Goal: Task Accomplishment & Management: Complete application form

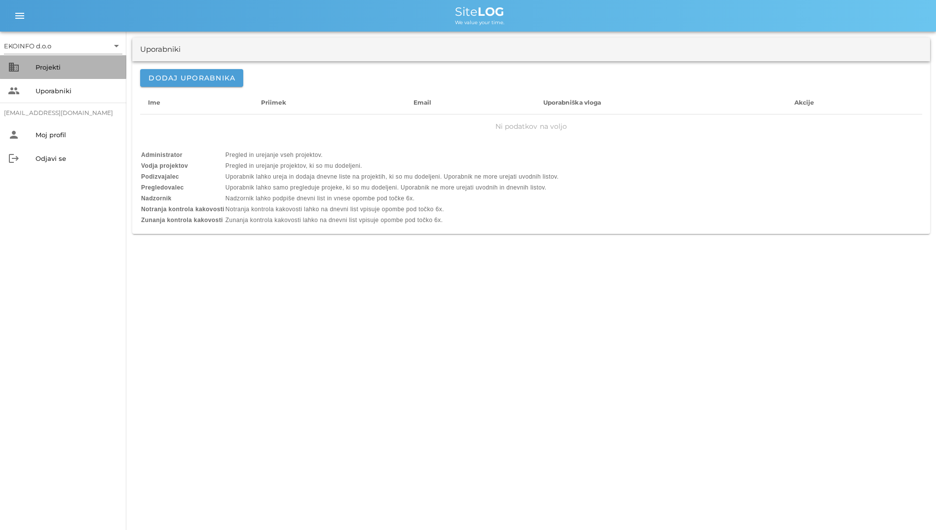
click at [73, 60] on div "Projekti" at bounding box center [77, 67] width 83 height 16
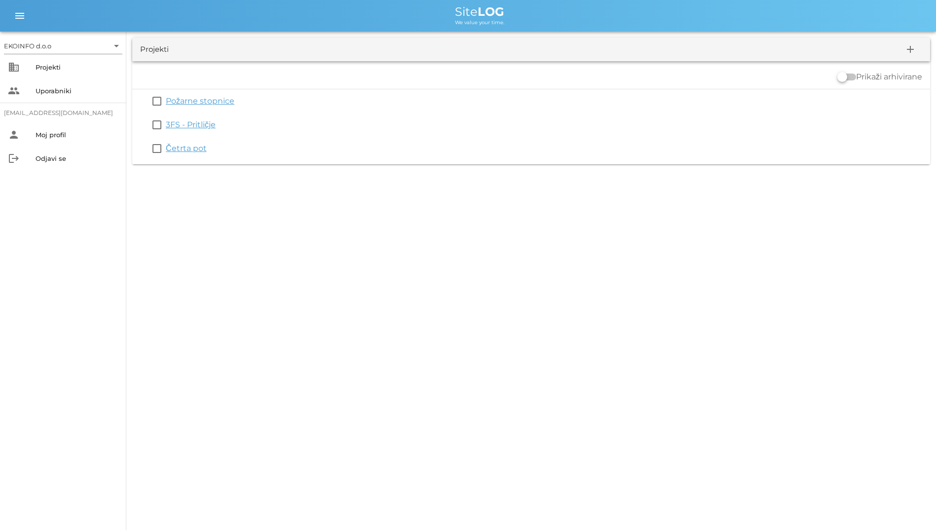
click at [206, 127] on link "3FS - Pritličje" at bounding box center [191, 124] width 50 height 9
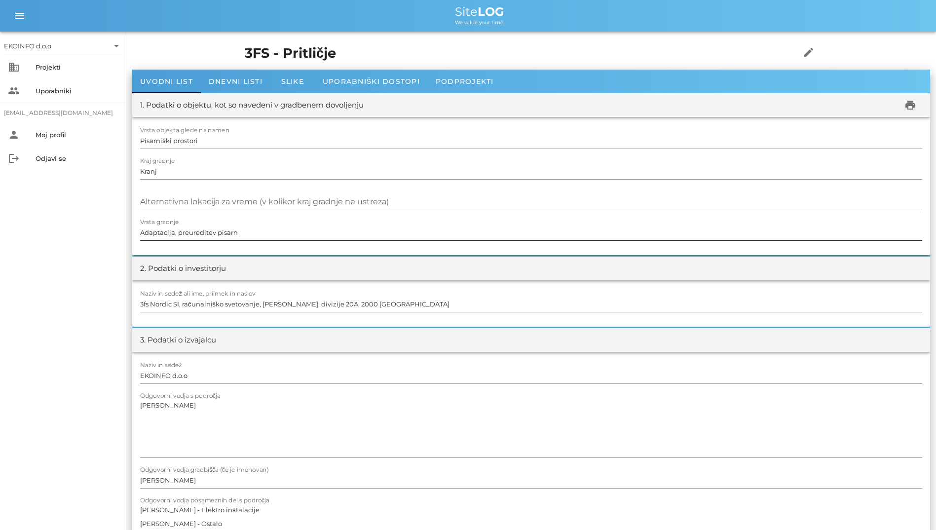
click at [582, 226] on input "Adaptacija, preureditev pisarn" at bounding box center [531, 233] width 782 height 16
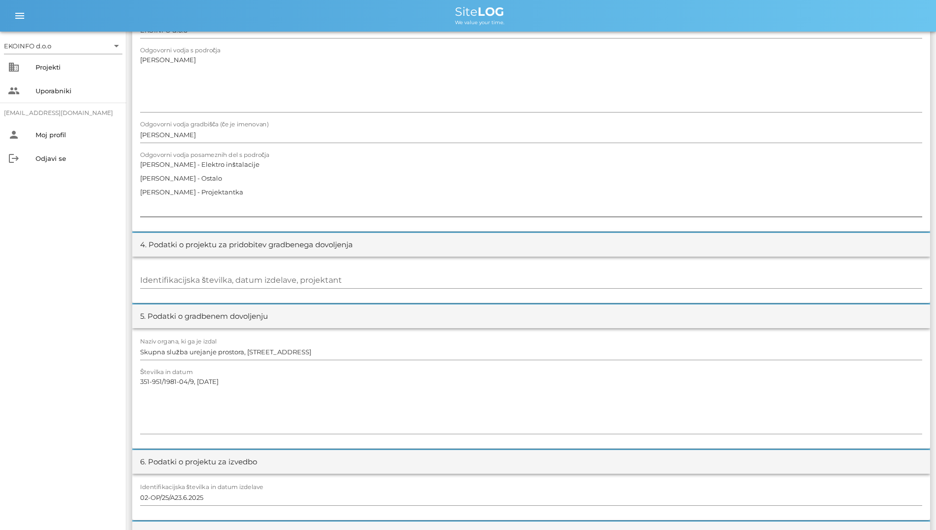
scroll to position [592, 0]
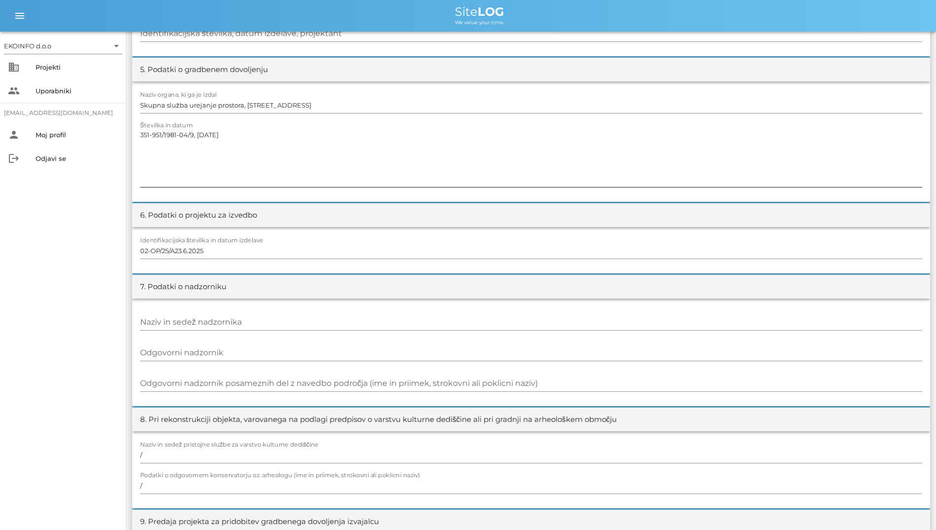
click at [396, 168] on textarea "351-951/1981-04/9, [DATE]" at bounding box center [531, 157] width 782 height 59
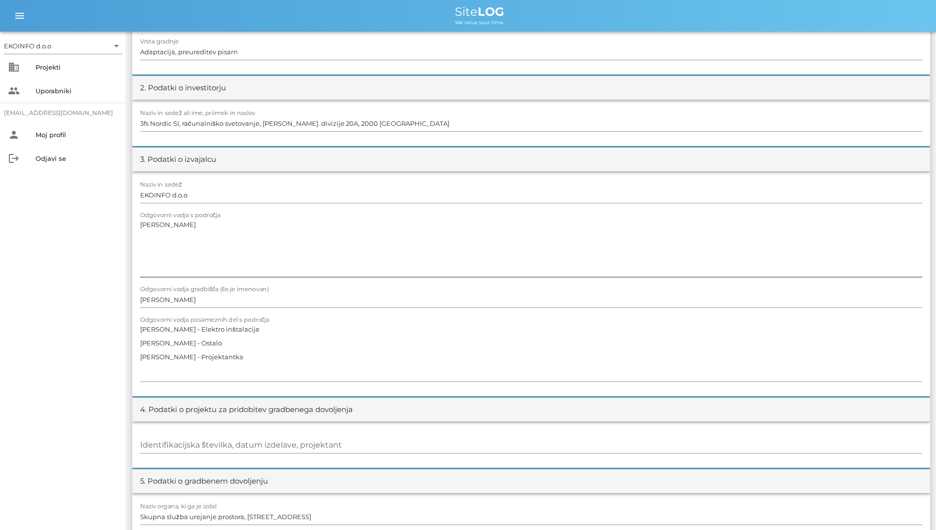
scroll to position [197, 0]
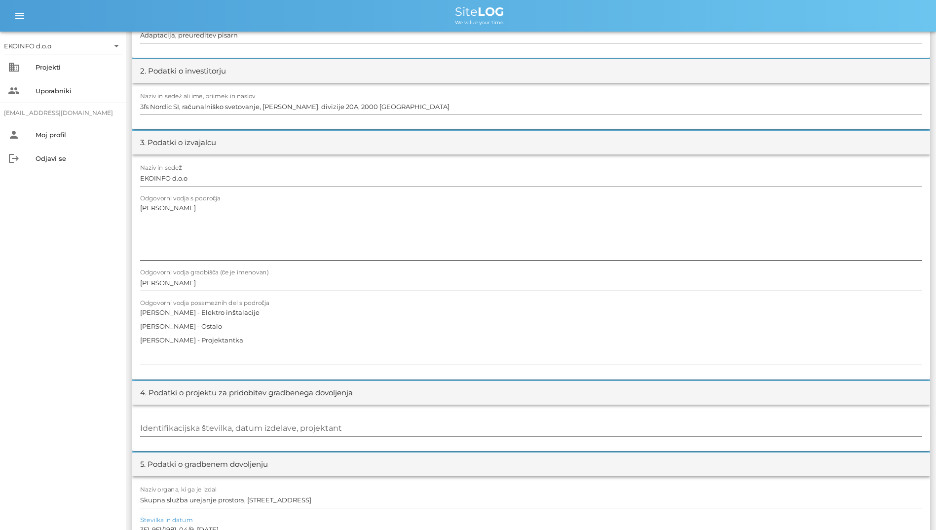
click at [589, 205] on textarea "[PERSON_NAME]" at bounding box center [531, 230] width 782 height 59
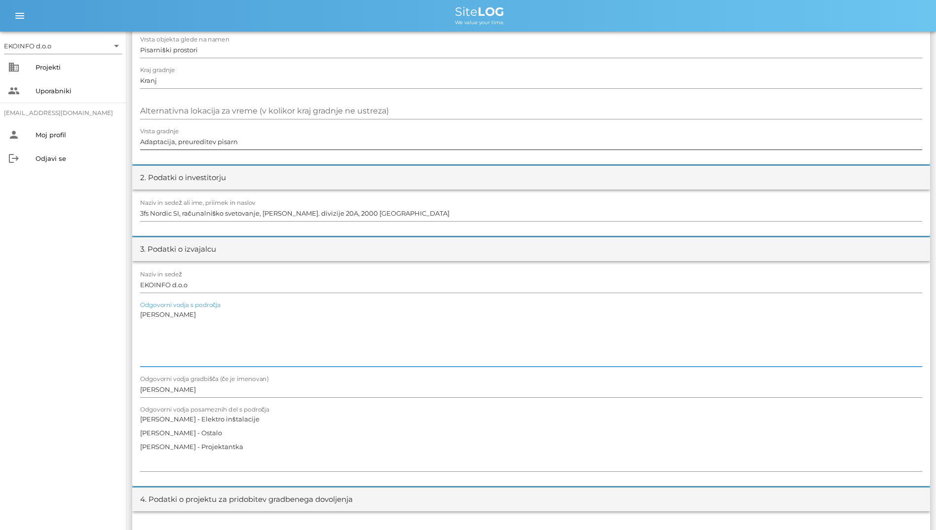
scroll to position [0, 0]
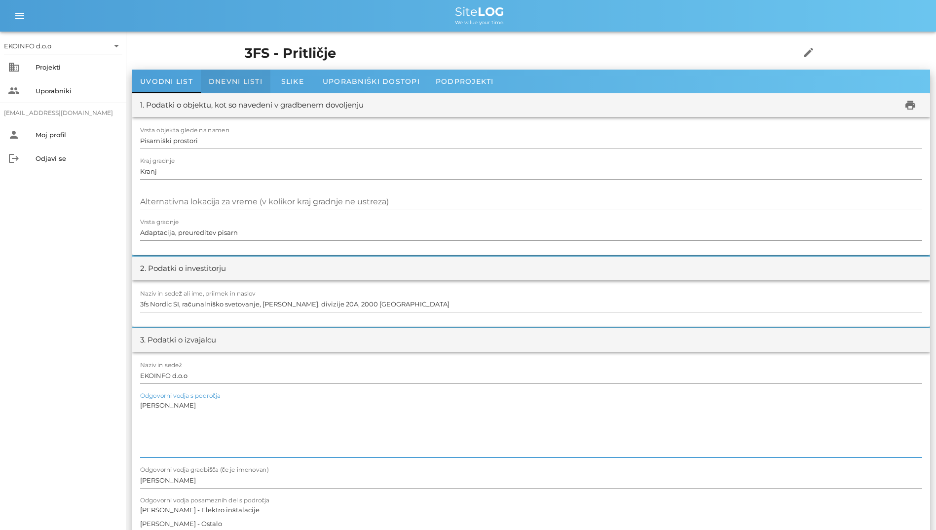
click at [216, 85] on span "Dnevni listi" at bounding box center [236, 81] width 54 height 9
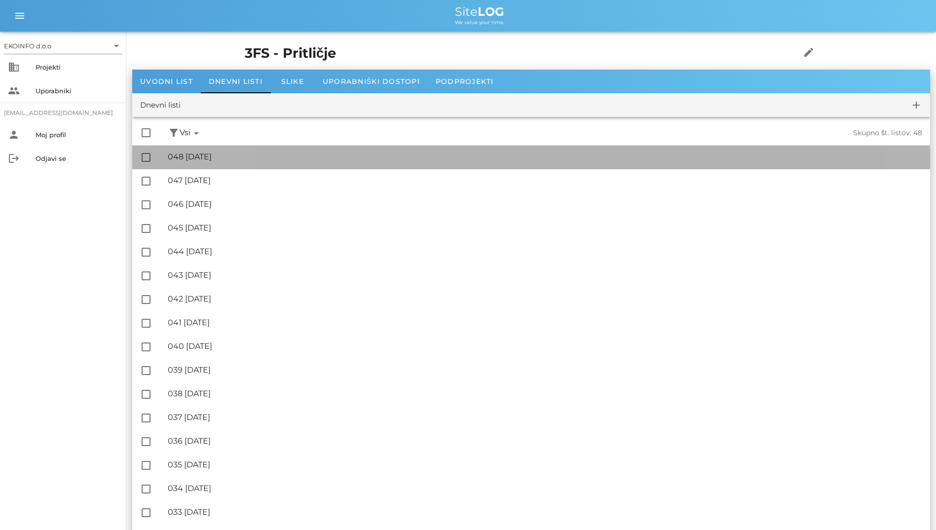
click at [273, 155] on div "🔏 048 [DATE]" at bounding box center [545, 156] width 755 height 9
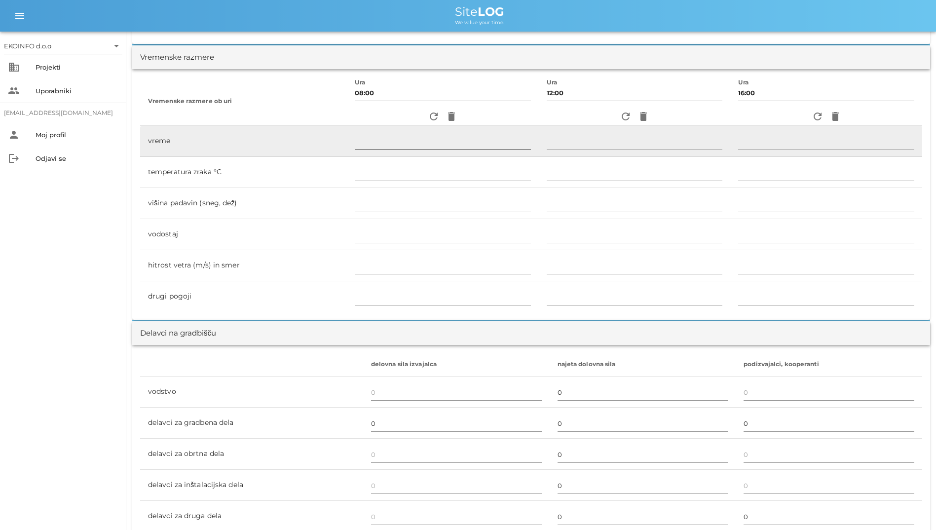
scroll to position [296, 0]
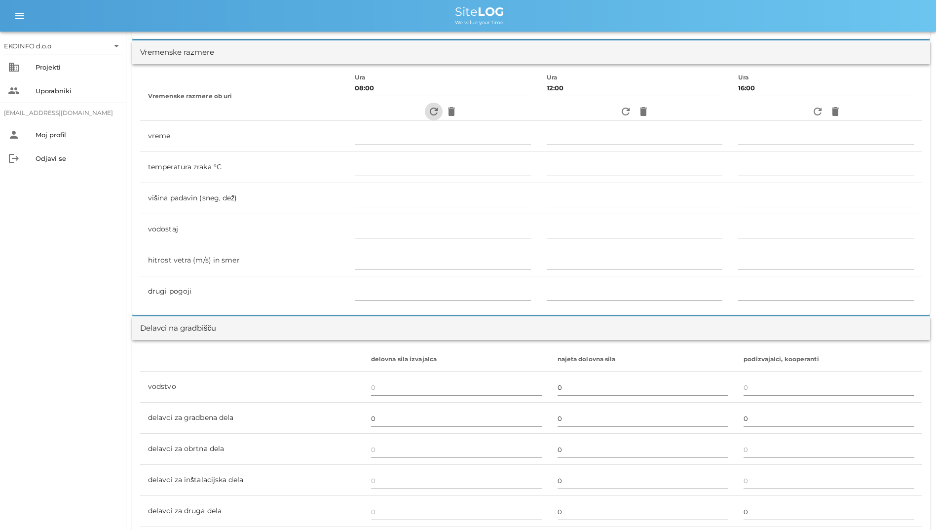
click at [428, 111] on icon "refresh" at bounding box center [434, 112] width 12 height 12
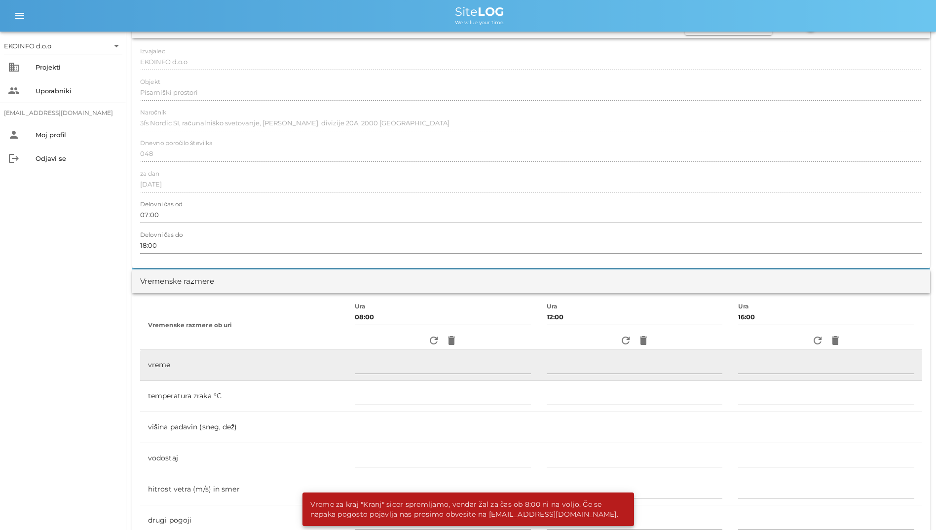
scroll to position [0, 0]
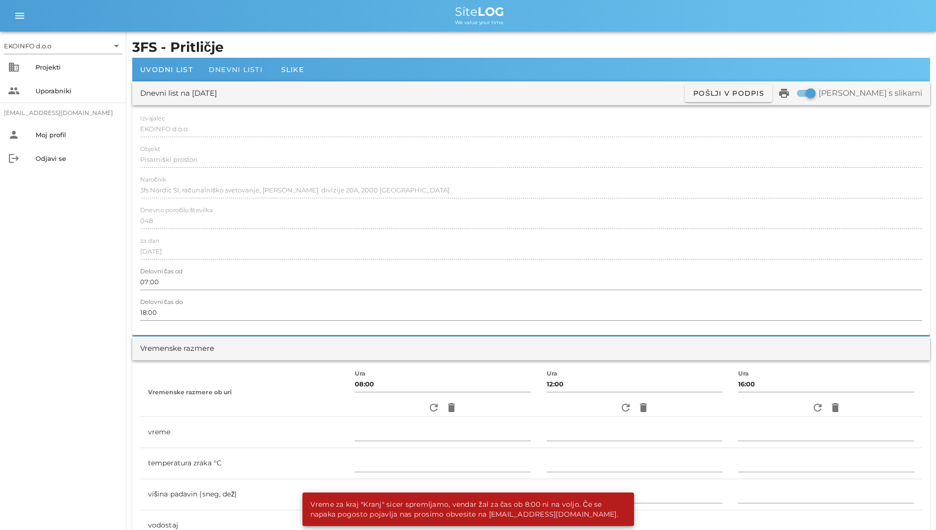
click at [228, 73] on span "Dnevni listi" at bounding box center [236, 69] width 54 height 9
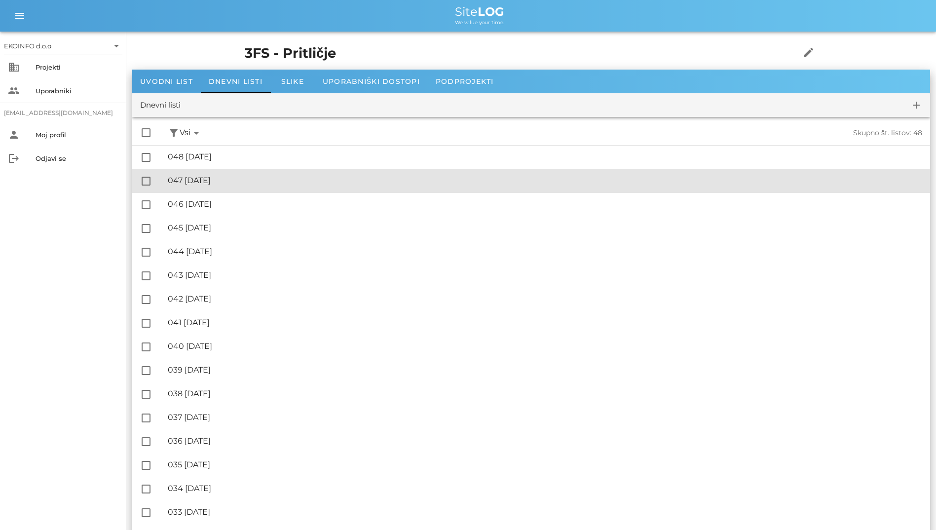
click at [235, 174] on div "🔏 047 [DATE] ✓ Podpisal: Nadzornik ✓ Podpisal: Sestavljalec ✓ Podpisal: Odgovor…" at bounding box center [545, 181] width 755 height 22
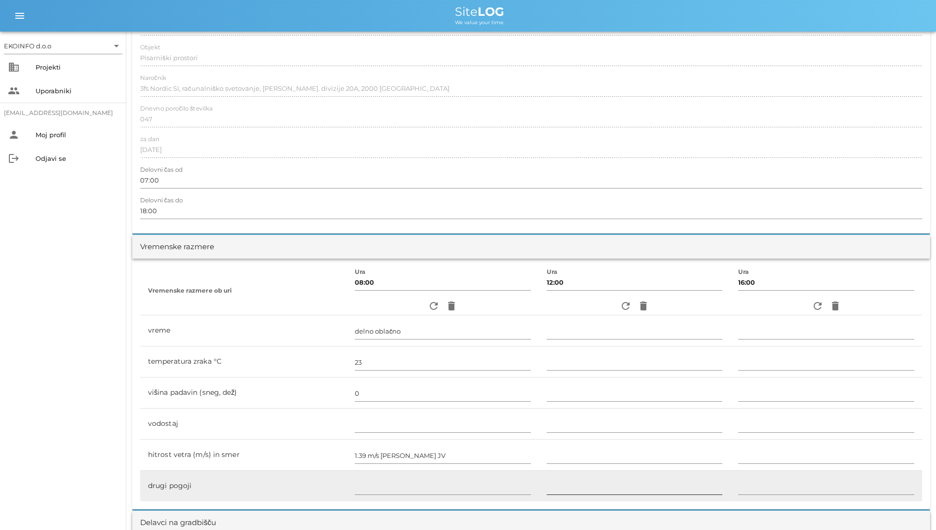
scroll to position [345, 0]
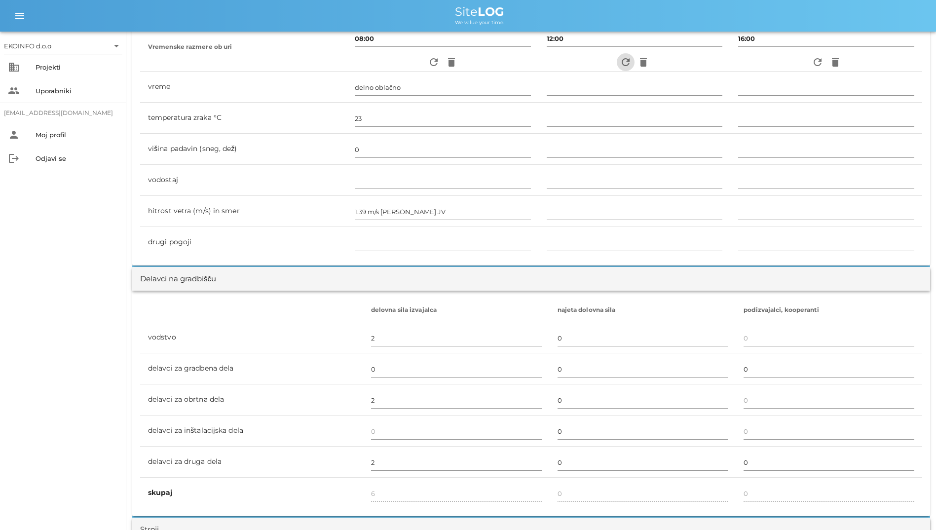
click at [620, 62] on icon "refresh" at bounding box center [626, 62] width 12 height 12
type input "pretežno oblačno"
type input "20"
type input "0"
type input "3.61 m/s šibek V"
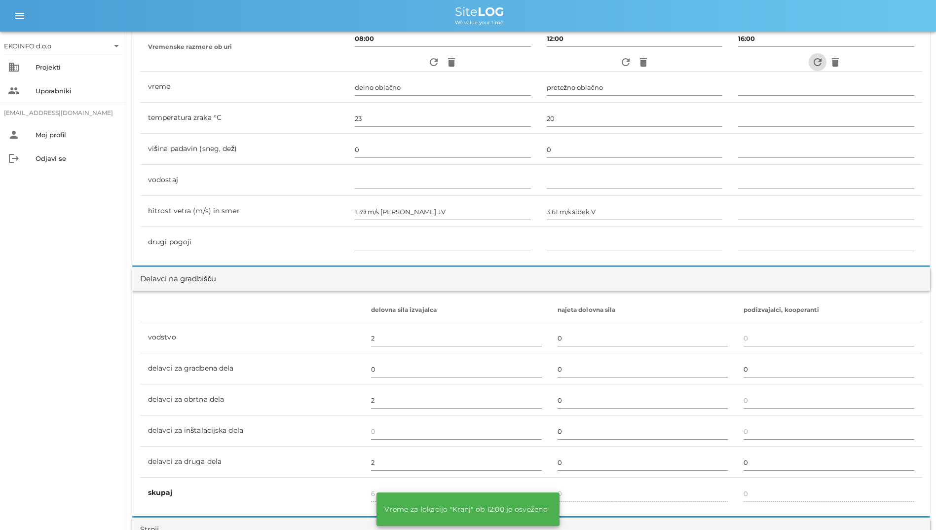
click at [817, 65] on icon "refresh" at bounding box center [818, 62] width 12 height 12
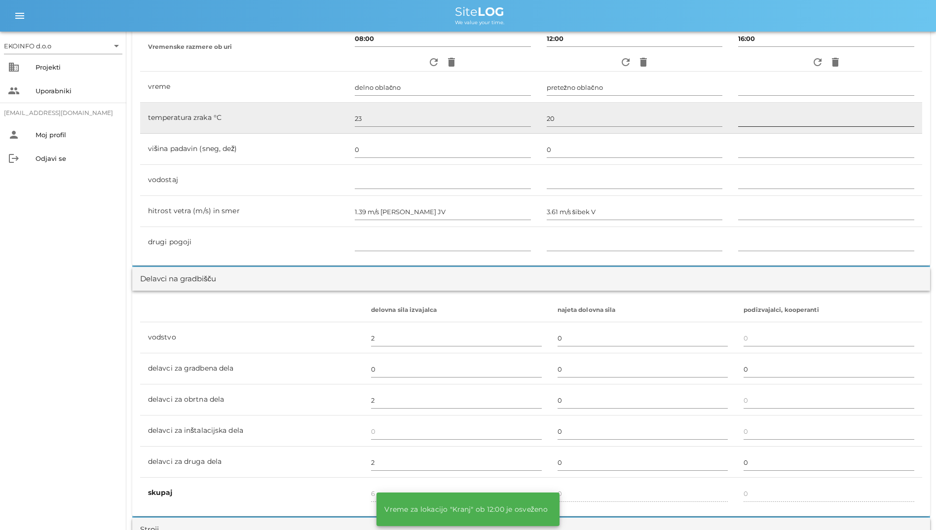
type input "delno oblačno"
type input "24"
type input "0"
type input "2.5 m/s [PERSON_NAME]"
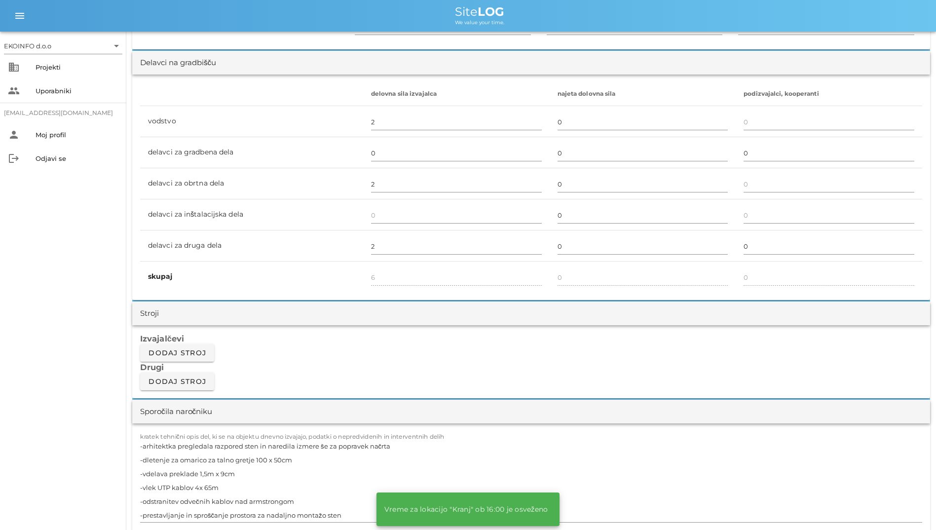
scroll to position [740, 0]
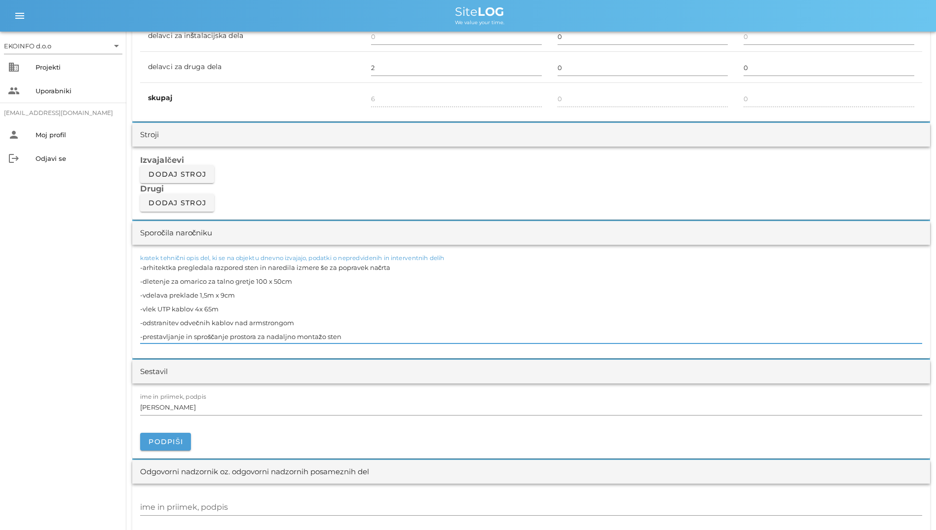
click at [228, 311] on textarea "-arhitektka pregledala razpored sten in naredila izmere še za popravek načrta -…" at bounding box center [531, 302] width 782 height 83
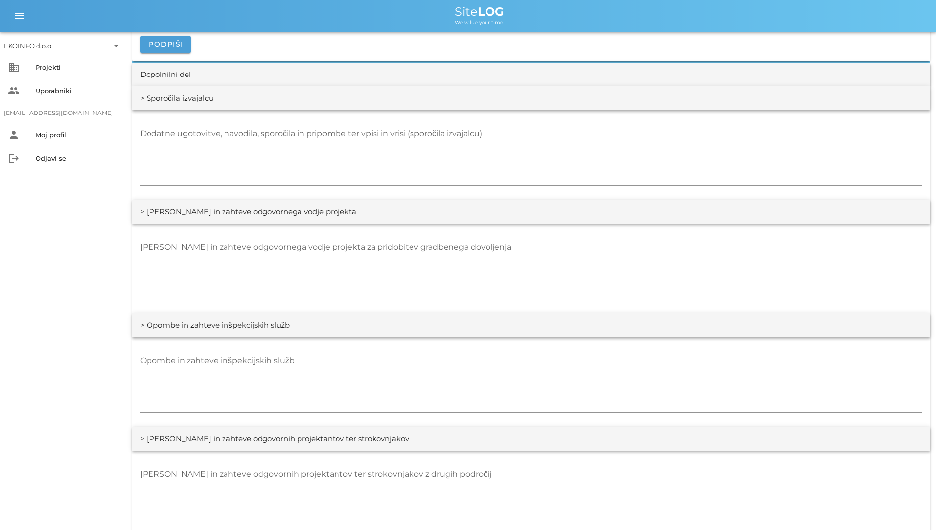
scroll to position [1321, 0]
click at [44, 77] on div "business Projekti" at bounding box center [63, 67] width 126 height 24
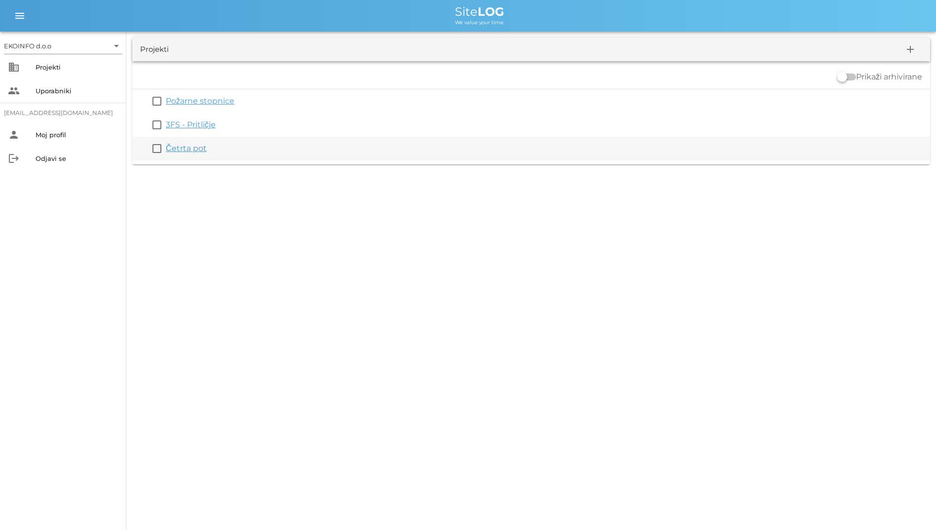
click at [199, 147] on link "Četrta pot" at bounding box center [186, 148] width 41 height 9
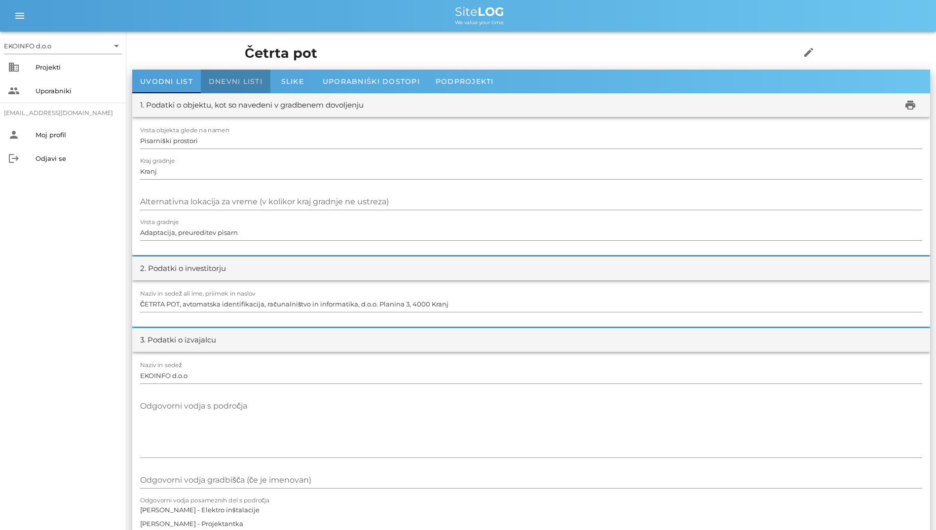
click at [249, 73] on div "Dnevni listi" at bounding box center [236, 82] width 70 height 24
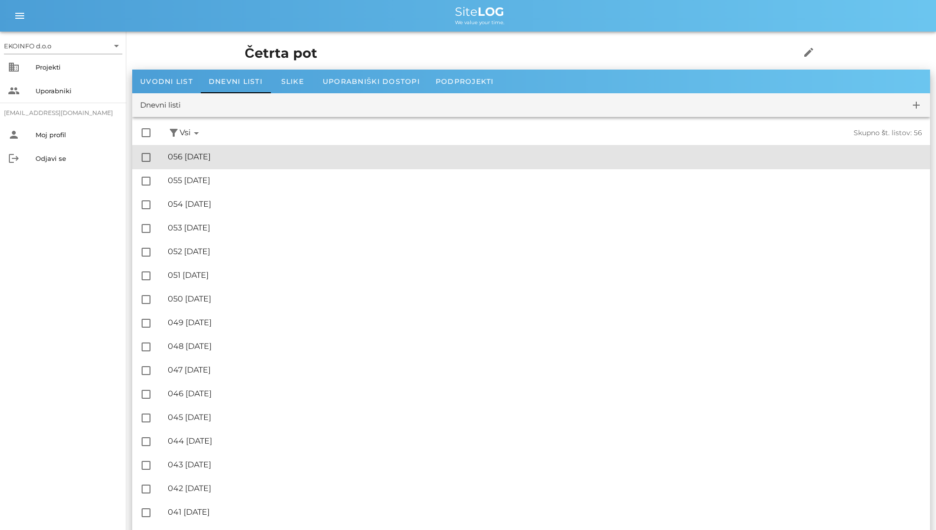
click at [271, 163] on div "🔏 056 [DATE] ✓ Podpisal: Nadzornik ✓ Podpisal: Sestavljalec ✓ Podpisal: Odgovor…" at bounding box center [545, 157] width 755 height 22
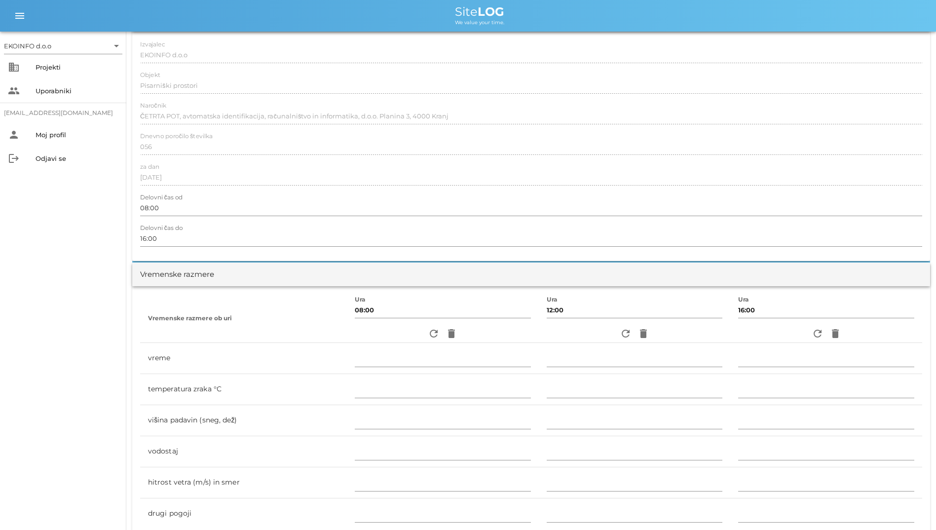
scroll to position [247, 0]
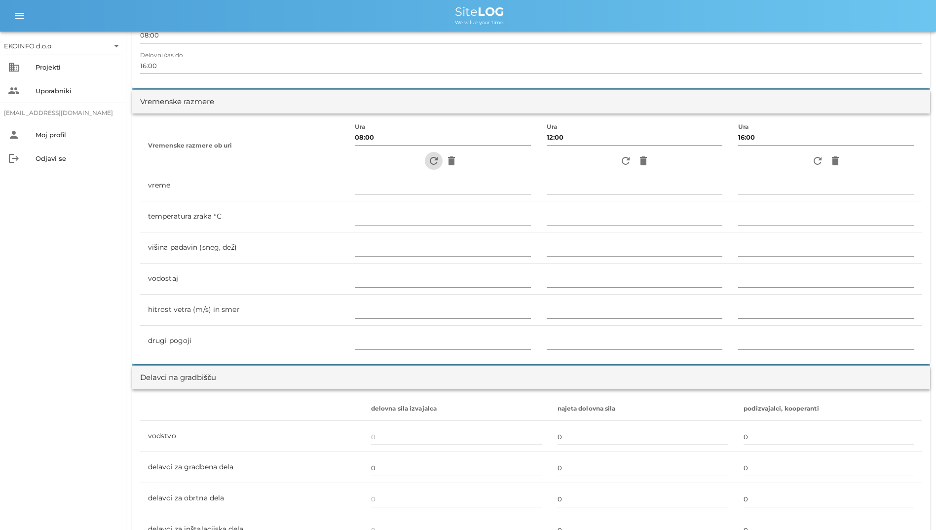
click at [428, 161] on icon "refresh" at bounding box center [434, 161] width 12 height 12
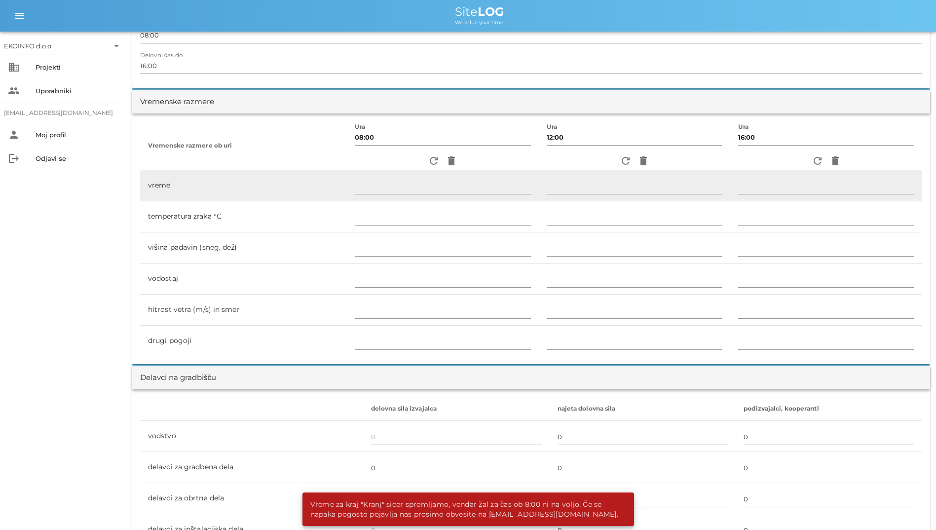
scroll to position [0, 0]
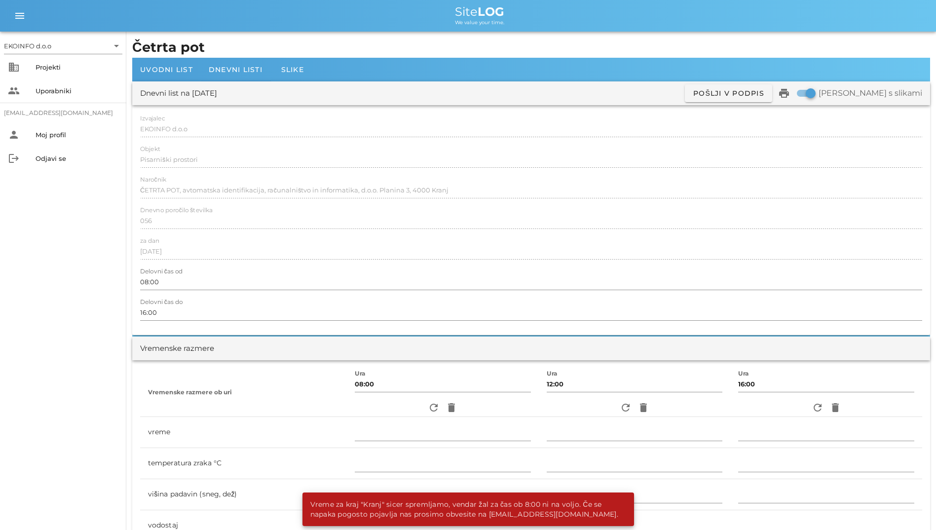
click at [228, 56] on h1 "Četrta pot" at bounding box center [531, 48] width 798 height 20
click at [231, 67] on span "Dnevni listi" at bounding box center [236, 69] width 54 height 9
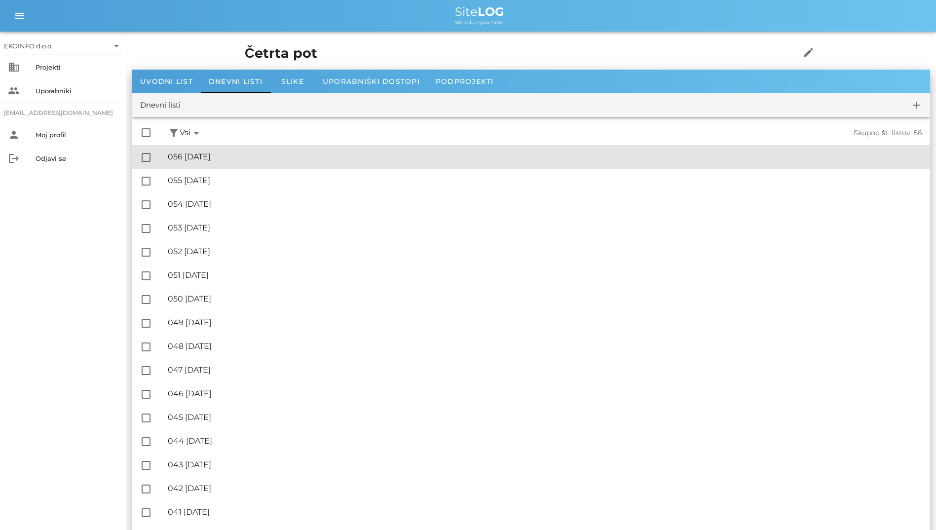
click at [246, 159] on div "🔏 056 [DATE]" at bounding box center [545, 156] width 755 height 9
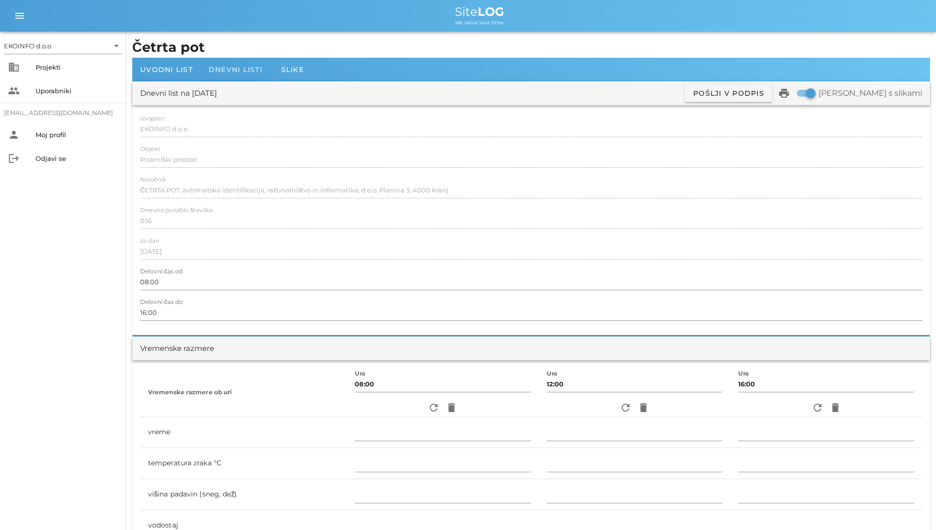
click at [224, 76] on div "Dnevni listi" at bounding box center [236, 70] width 70 height 24
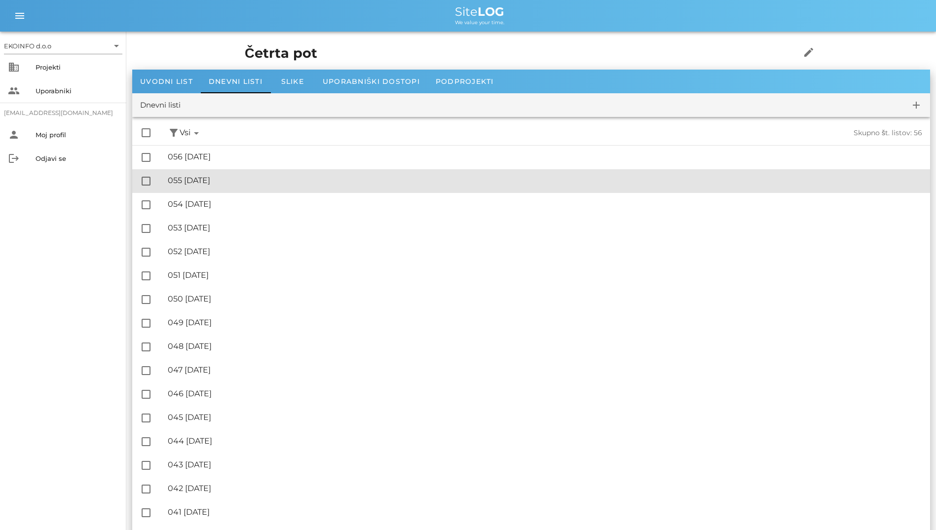
click at [204, 182] on div "🔏 055 [DATE]" at bounding box center [545, 180] width 755 height 9
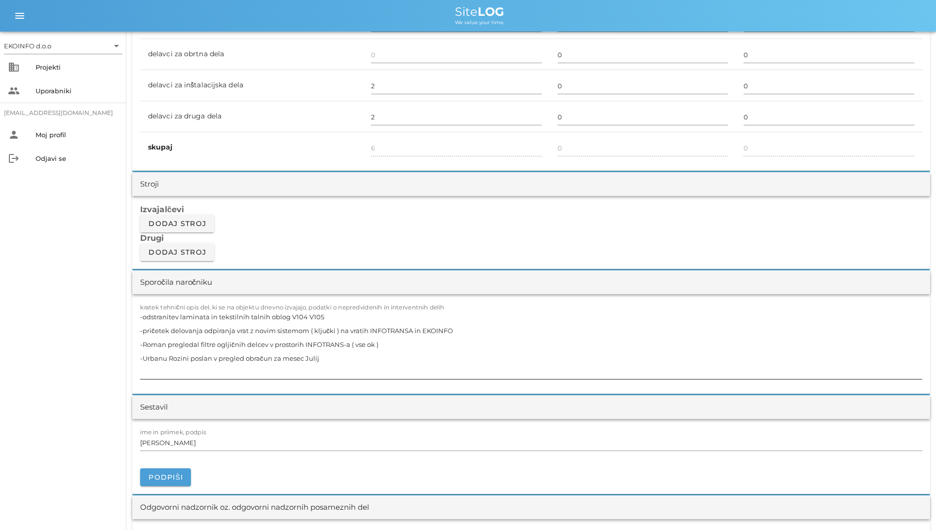
scroll to position [888, 0]
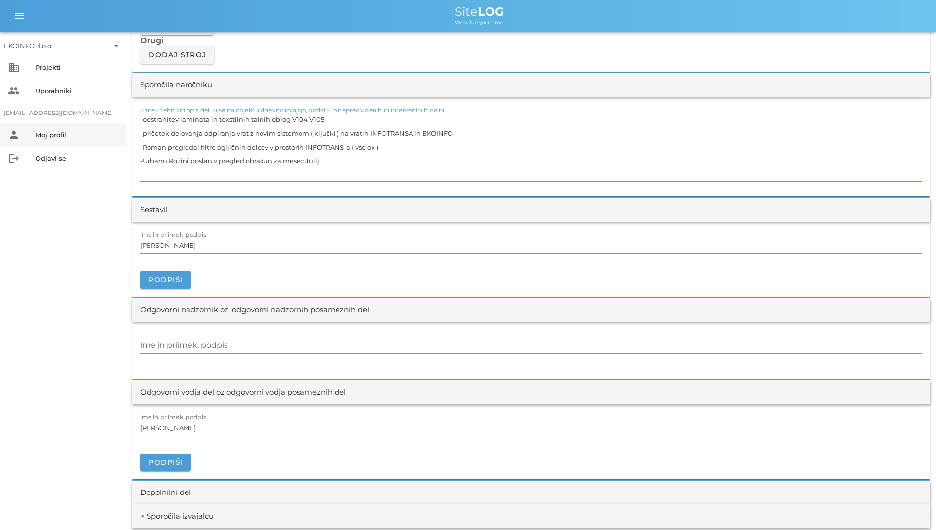
drag, startPoint x: 461, startPoint y: 133, endPoint x: 116, endPoint y: 131, distance: 345.0
click at [116, 131] on div "EKOINFO d.o.o arrow_drop_down business Projekti people Uporabniki [EMAIL_ADDRES…" at bounding box center [468, 252] width 936 height 2281
click at [210, 167] on textarea "-odstranitev laminata in tekstilnih talnih oblog V104 V105 -pričetek delovanja …" at bounding box center [531, 147] width 782 height 69
click at [242, 174] on textarea "-odstranitev laminata in tekstilnih talnih oblog V104 V105 -pričetek delovanja …" at bounding box center [531, 147] width 782 height 69
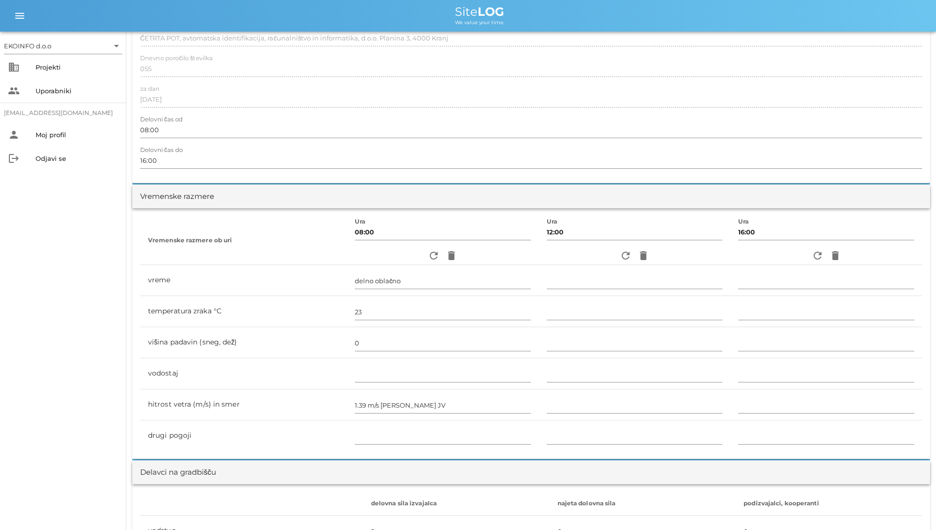
scroll to position [345, 0]
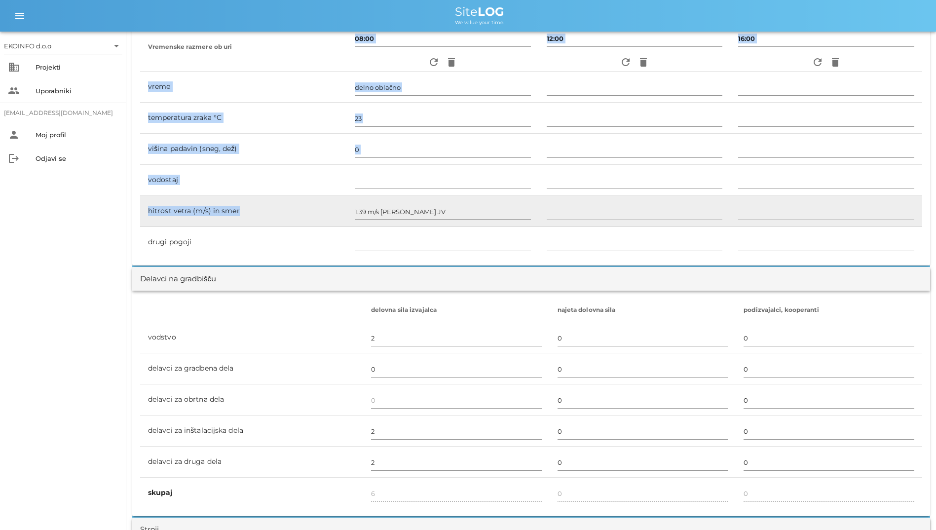
drag, startPoint x: 373, startPoint y: 259, endPoint x: 353, endPoint y: 201, distance: 61.0
click at [353, 201] on div "Vremenske razmere ob uri Ura 08:00 refresh delete Ura 12:00 refresh delete Ura …" at bounding box center [531, 140] width 798 height 251
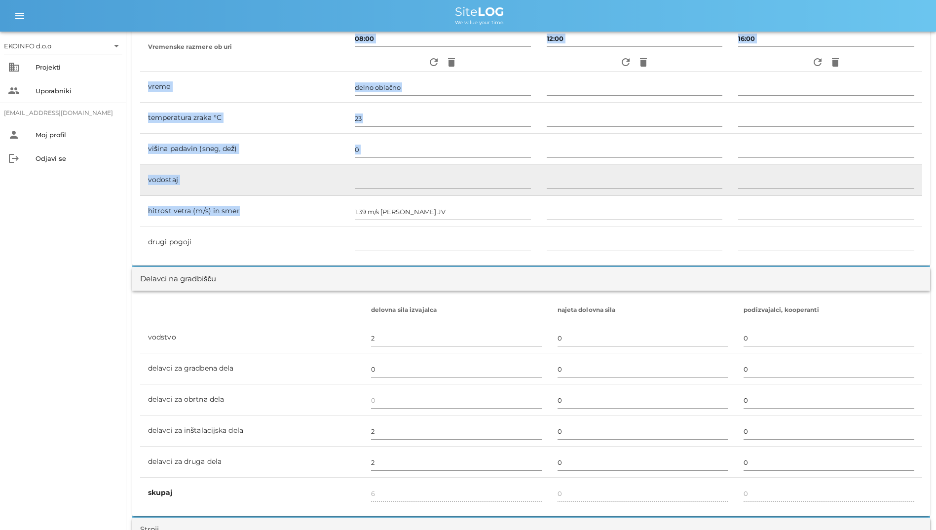
click at [260, 165] on td "vodostaj" at bounding box center [243, 180] width 207 height 31
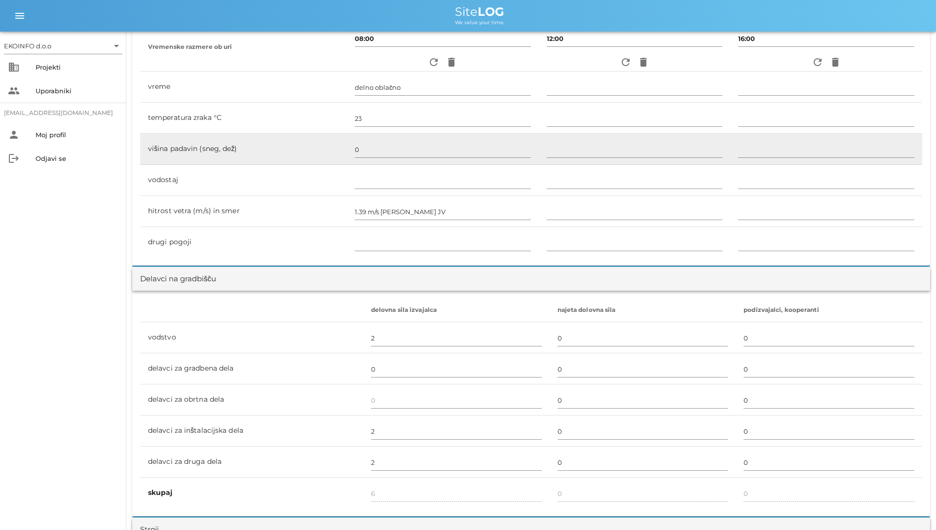
scroll to position [296, 0]
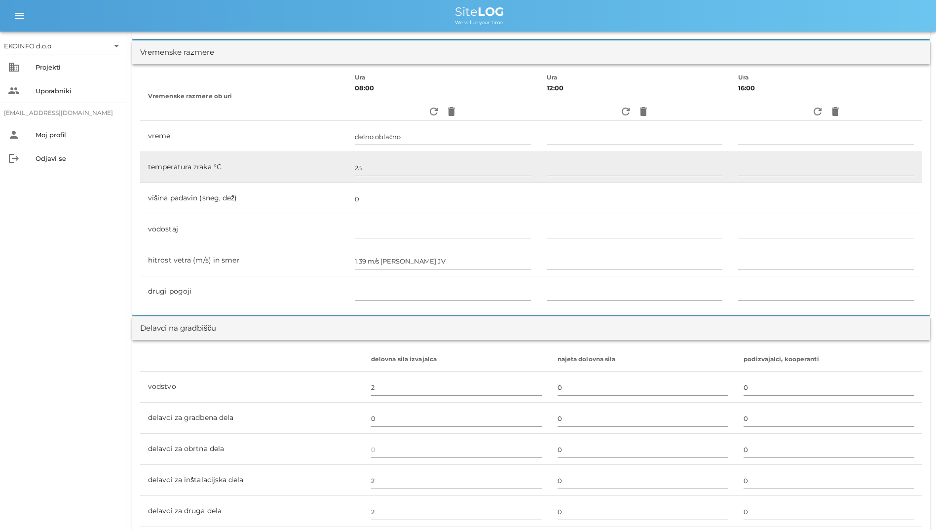
click at [326, 153] on td "temperatura zraka °C" at bounding box center [243, 167] width 207 height 31
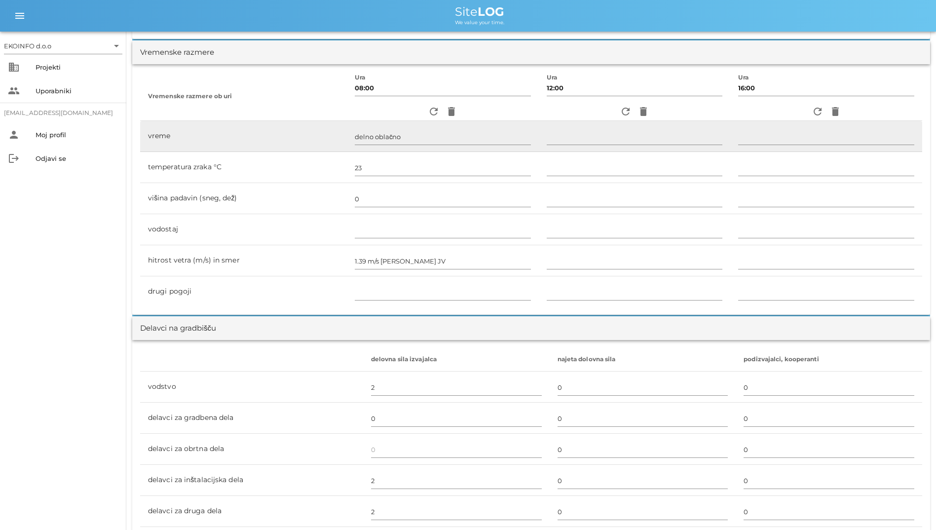
click at [329, 144] on td "vreme" at bounding box center [243, 136] width 207 height 31
click at [363, 140] on input "delno oblačno" at bounding box center [443, 137] width 176 height 16
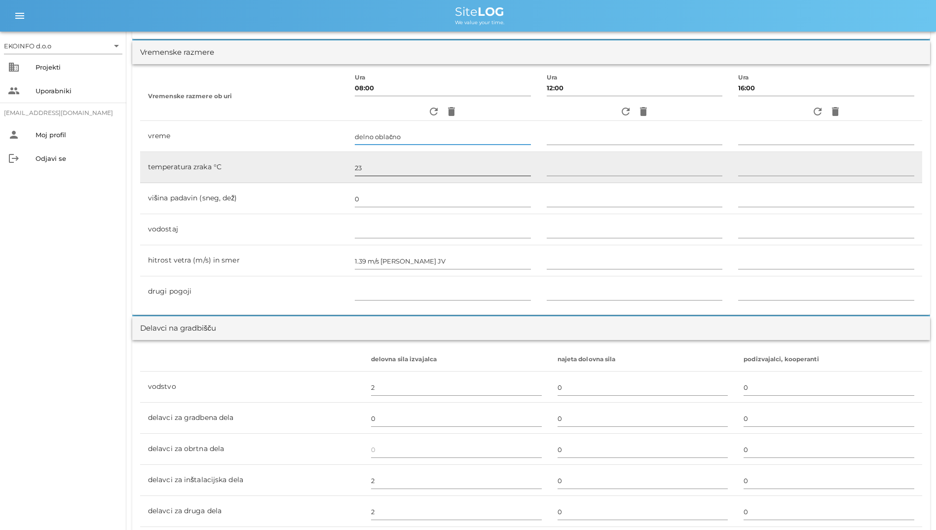
click at [362, 172] on input "23" at bounding box center [443, 168] width 176 height 16
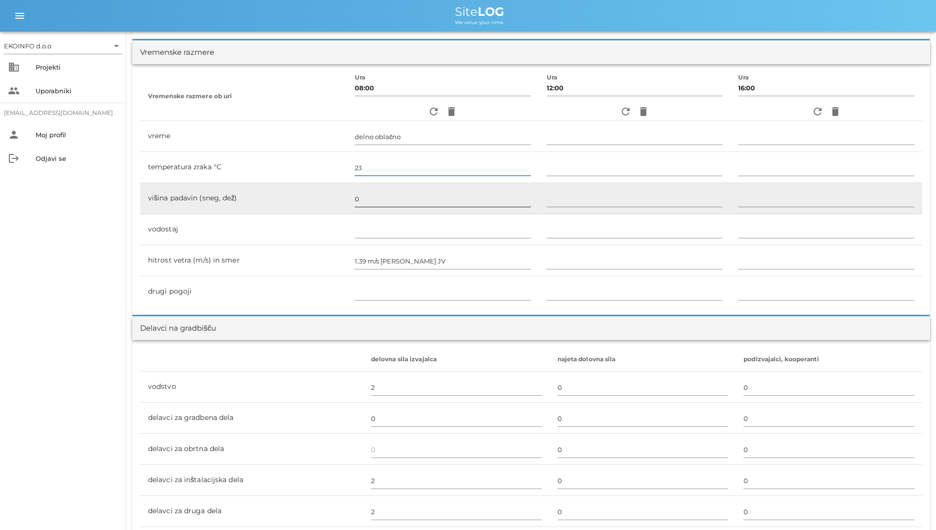
click at [385, 189] on div "0" at bounding box center [443, 199] width 176 height 29
click at [386, 194] on input "0" at bounding box center [443, 199] width 176 height 16
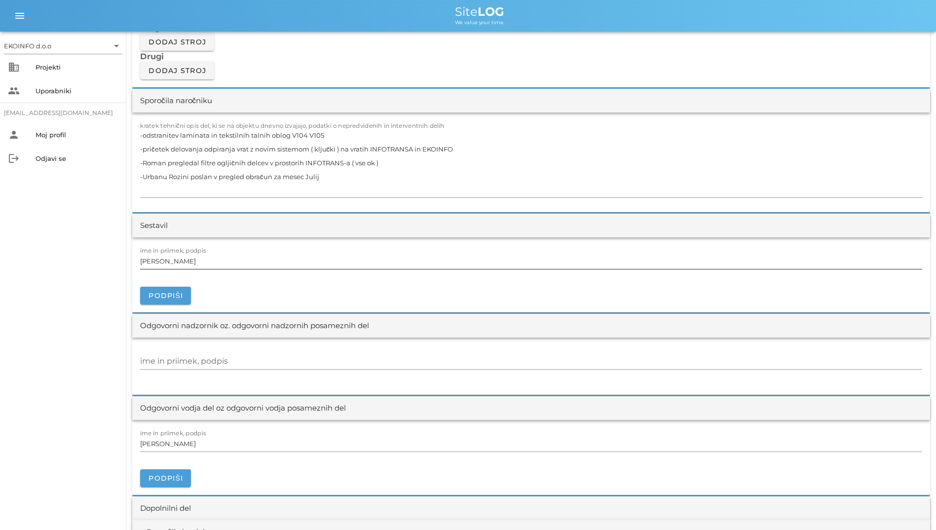
scroll to position [938, 0]
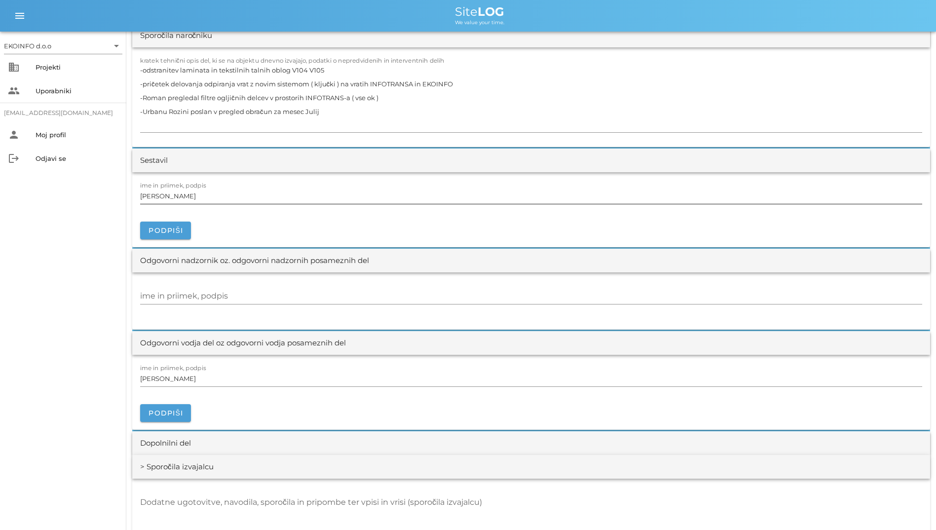
click at [396, 193] on input "[PERSON_NAME]" at bounding box center [531, 196] width 782 height 16
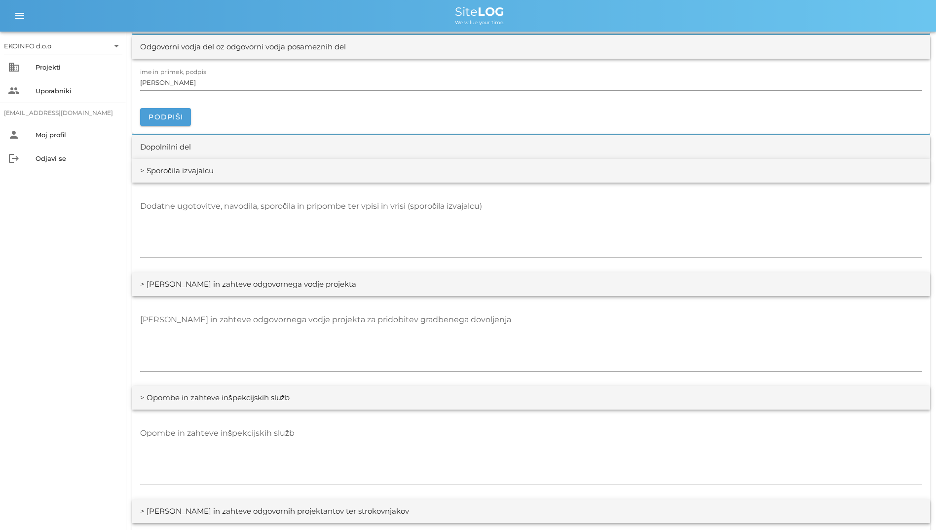
click at [371, 221] on textarea "Dodatne ugotovitve, navodila, sporočila in pripombe ter vpisi in vrisi (sporoči…" at bounding box center [531, 227] width 782 height 59
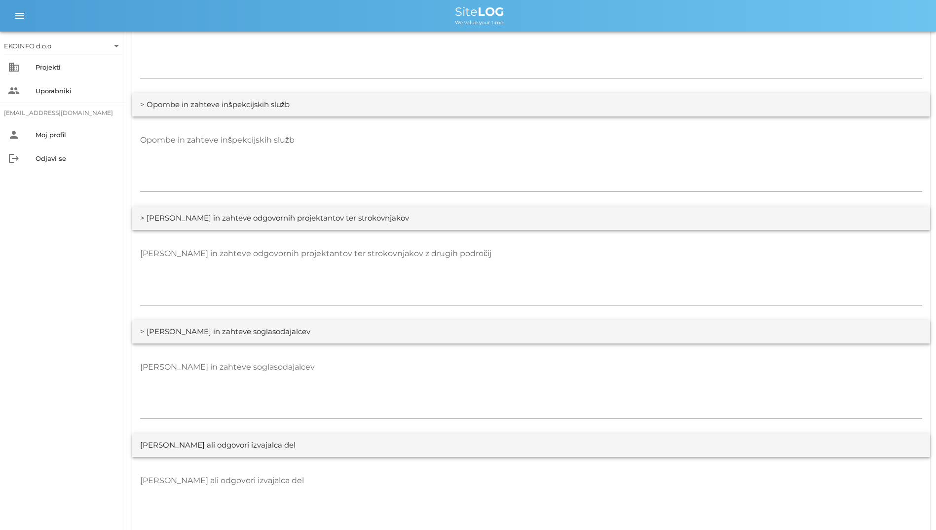
scroll to position [1530, 0]
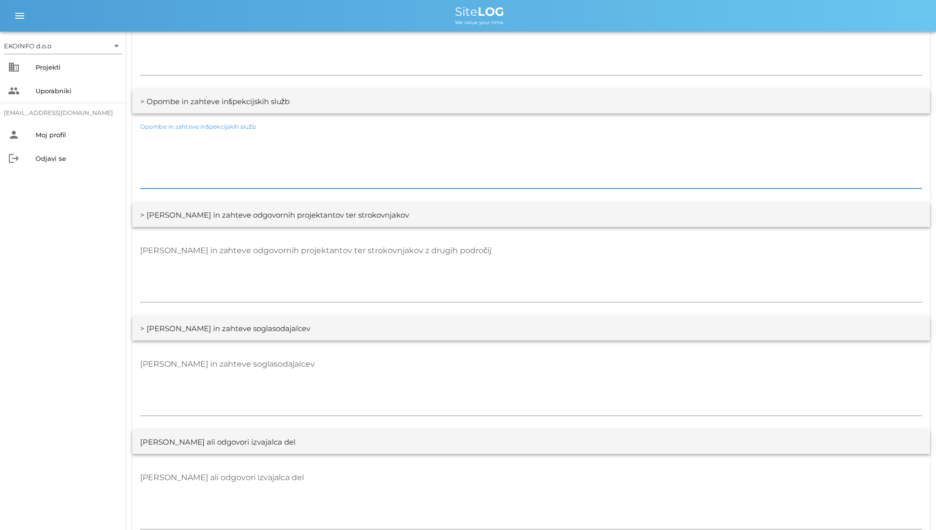
click at [446, 160] on textarea "Opombe in zahteve inšpekcijskih služb" at bounding box center [531, 158] width 782 height 59
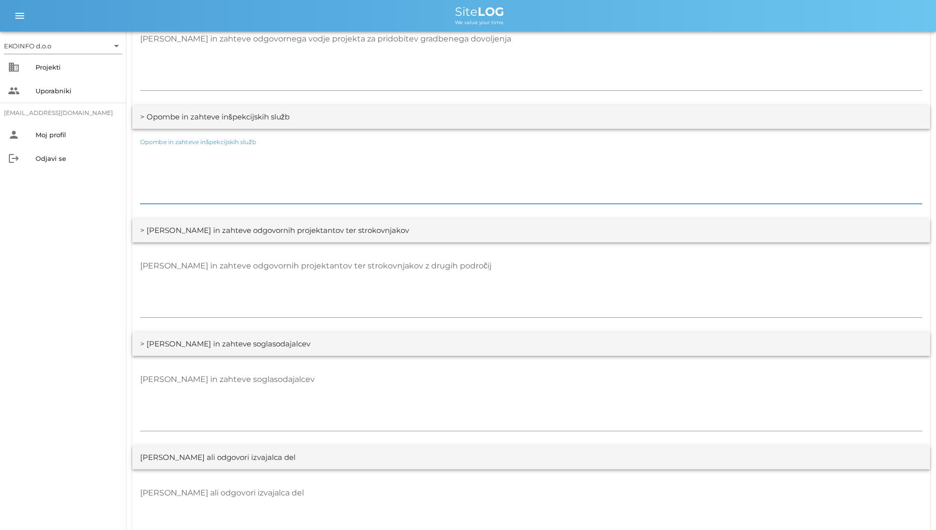
scroll to position [1332, 0]
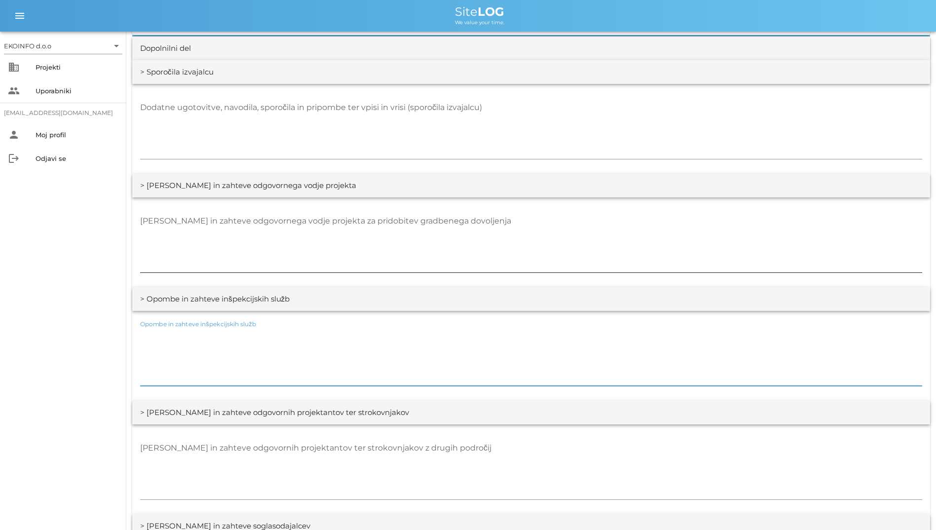
click at [380, 239] on textarea "[PERSON_NAME] in zahteve odgovornega vodje projekta za pridobitev gradbenega do…" at bounding box center [531, 242] width 782 height 59
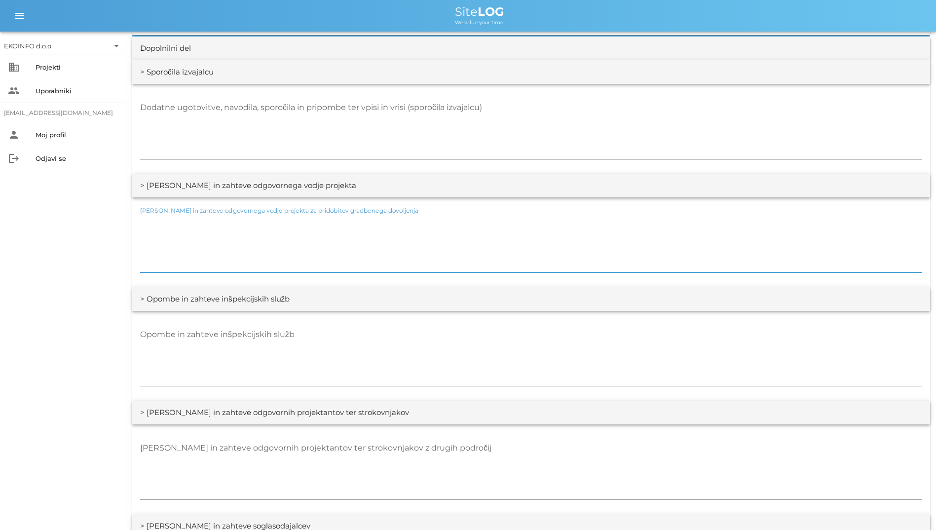
click at [388, 153] on textarea "Dodatne ugotovitve, navodila, sporočila in pripombe ter vpisi in vrisi (sporoči…" at bounding box center [531, 129] width 782 height 59
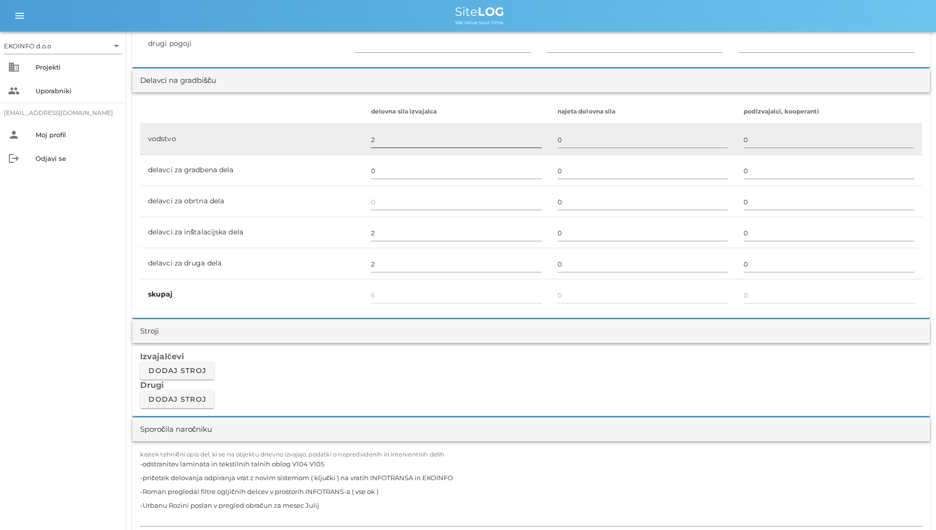
scroll to position [543, 0]
click at [499, 146] on input "2" at bounding box center [456, 141] width 171 height 16
click at [597, 144] on input "0" at bounding box center [643, 141] width 171 height 16
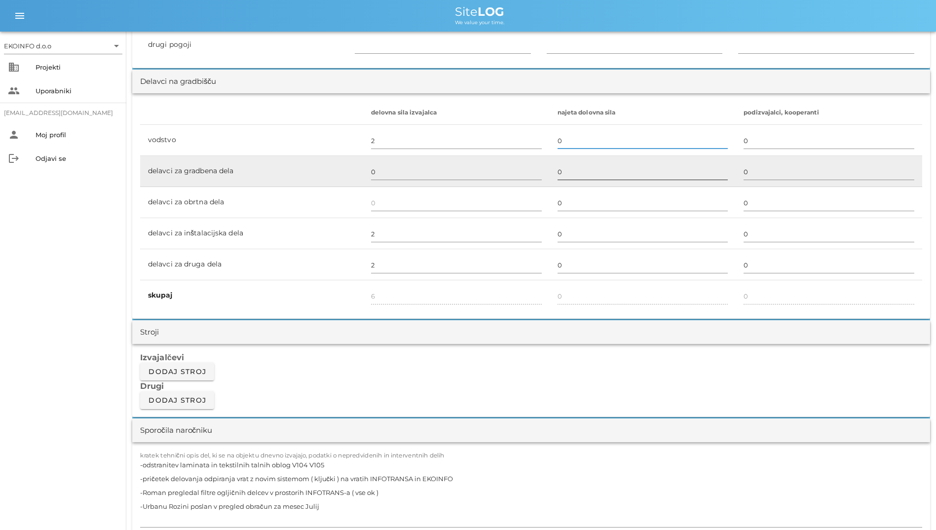
scroll to position [247, 0]
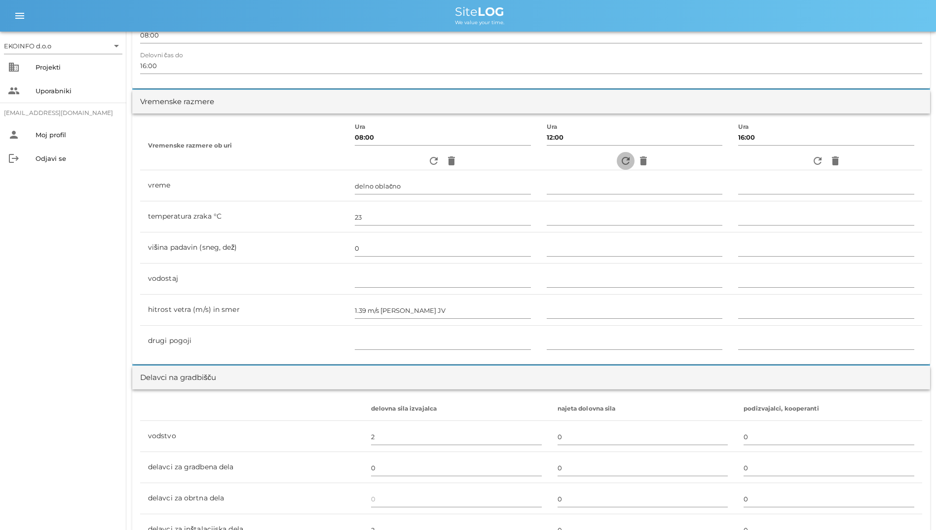
click at [626, 162] on icon "refresh" at bounding box center [626, 161] width 12 height 12
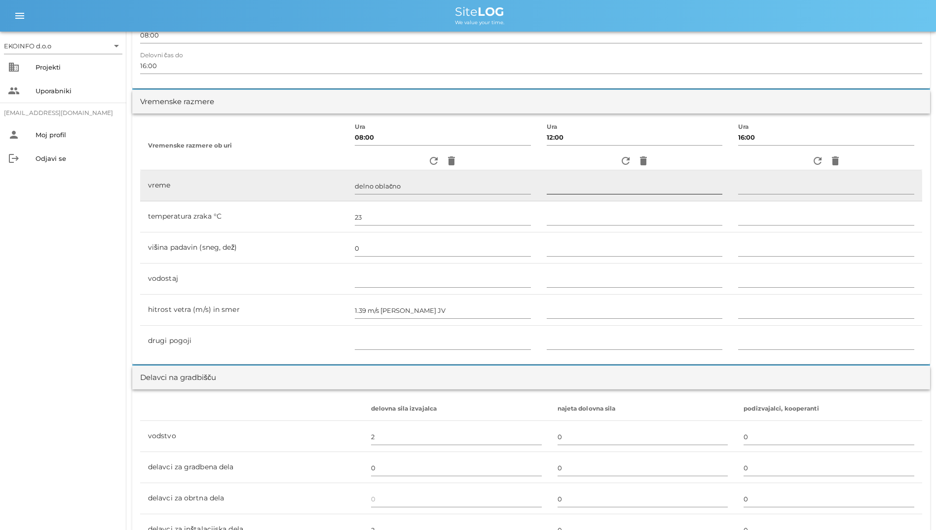
type input "pretežno oblačno"
type input "20"
type input "0"
type input "3.61 m/s šibek V"
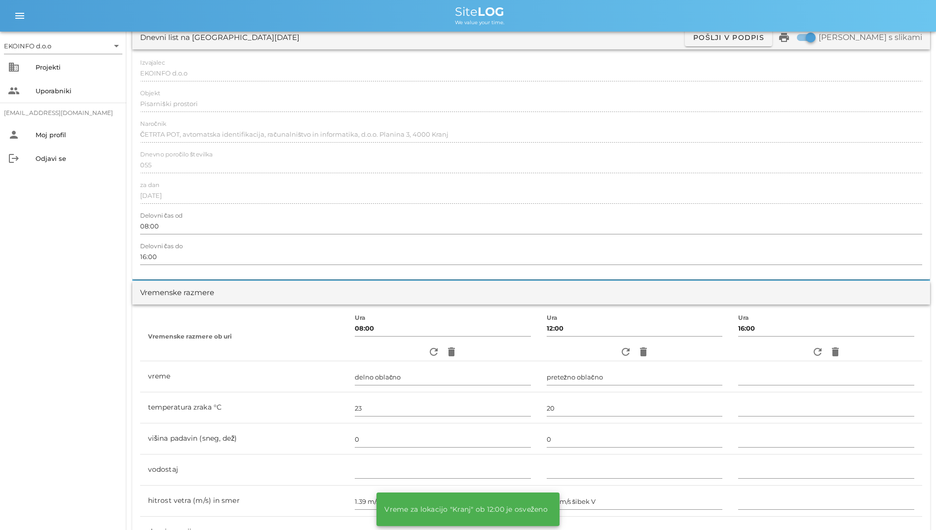
scroll to position [148, 0]
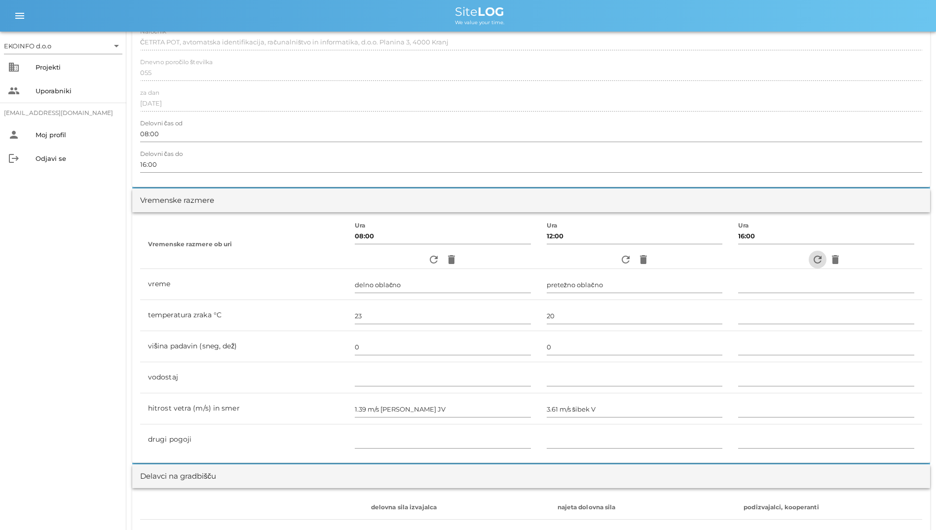
click at [809, 263] on span "refresh" at bounding box center [818, 260] width 18 height 12
type input "delno oblačno"
type input "24"
type input "0"
type input "2.5 m/s [PERSON_NAME]"
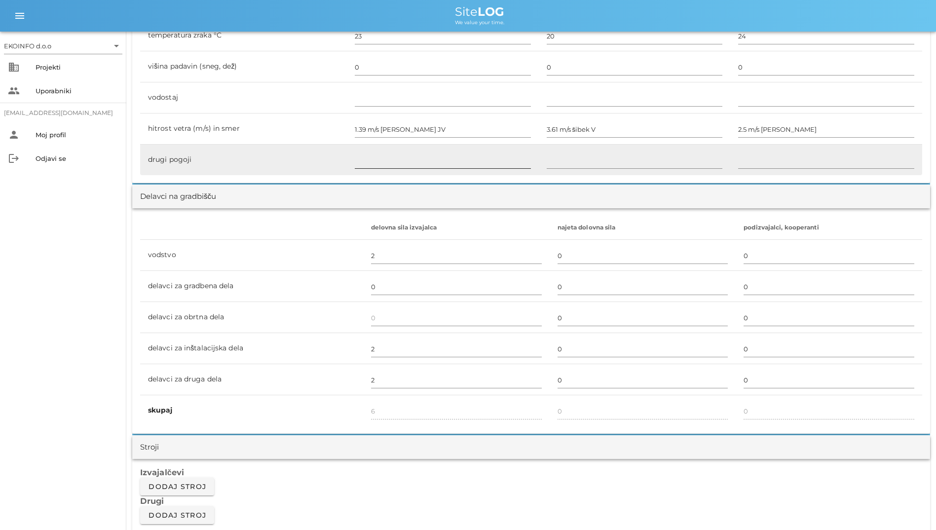
scroll to position [444, 0]
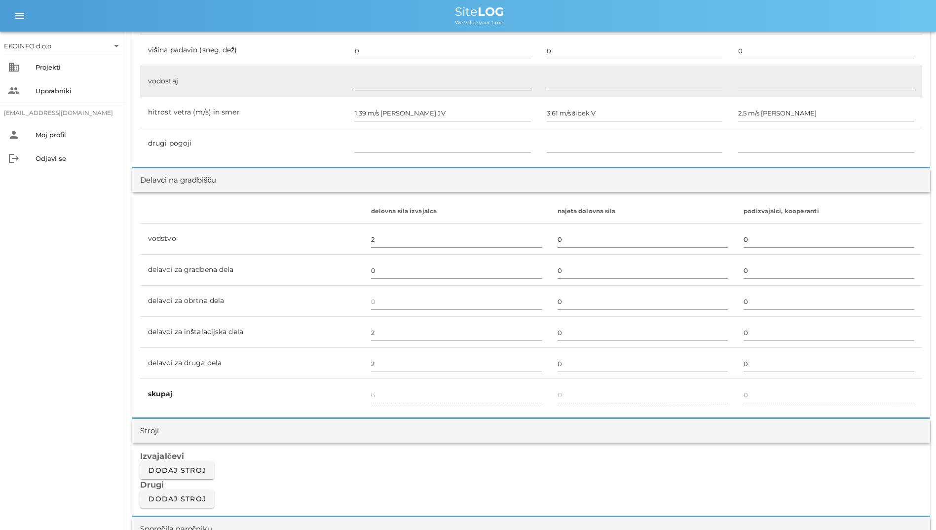
click at [419, 88] on input "text" at bounding box center [443, 82] width 176 height 16
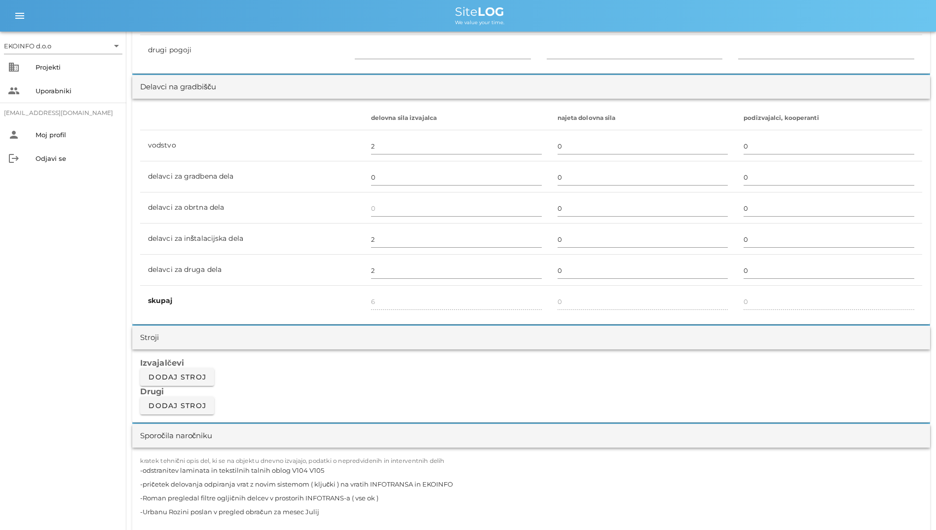
scroll to position [543, 0]
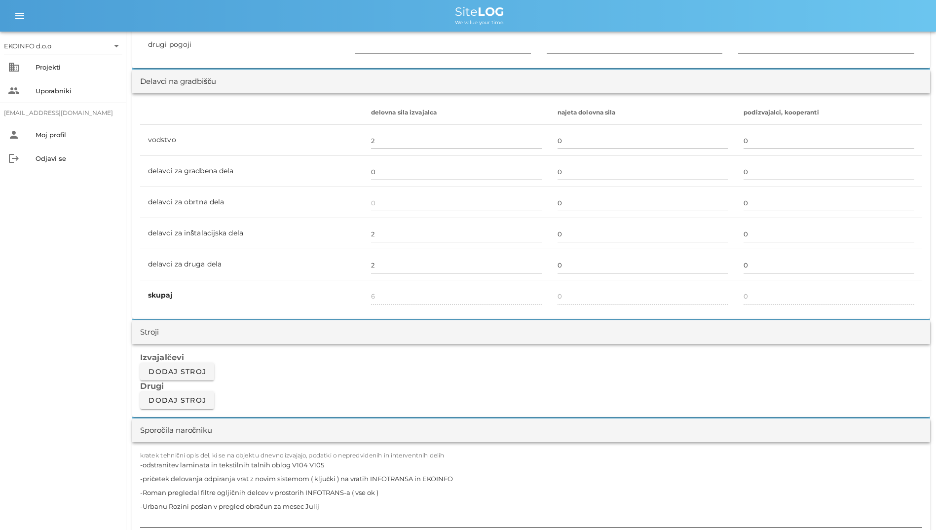
click at [265, 478] on textarea "-odstranitev laminata in tekstilnih talnih oblog V104 V105 -pričetek delovanja …" at bounding box center [531, 492] width 782 height 69
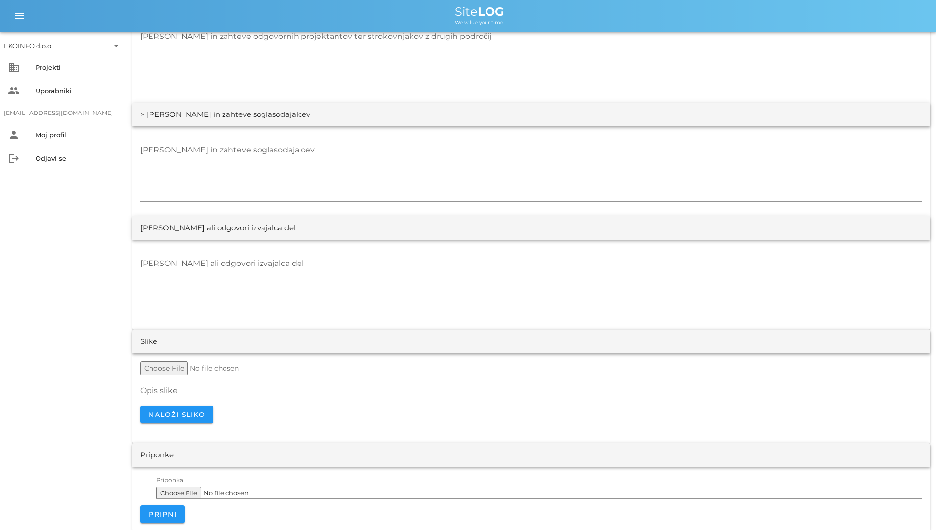
scroll to position [1751, 0]
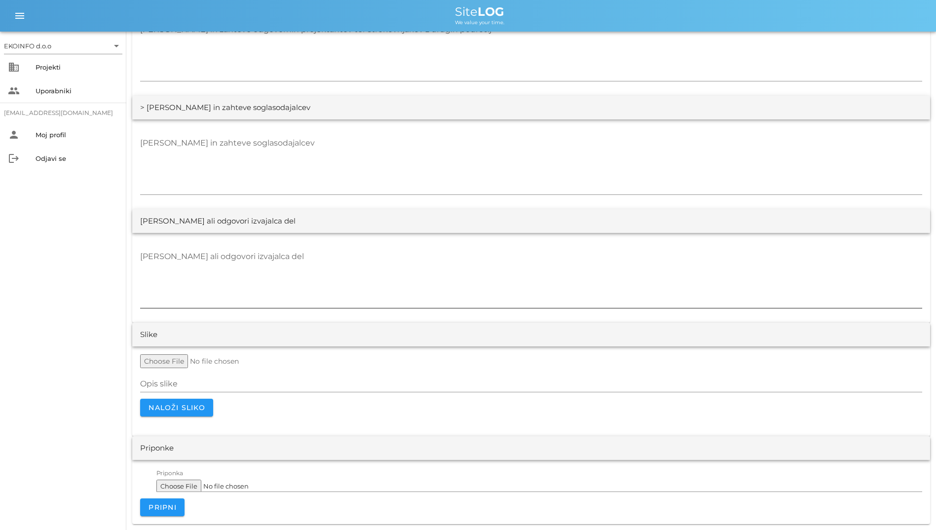
click at [326, 286] on textarea "[PERSON_NAME] ali odgovori izvajalca del" at bounding box center [531, 278] width 782 height 59
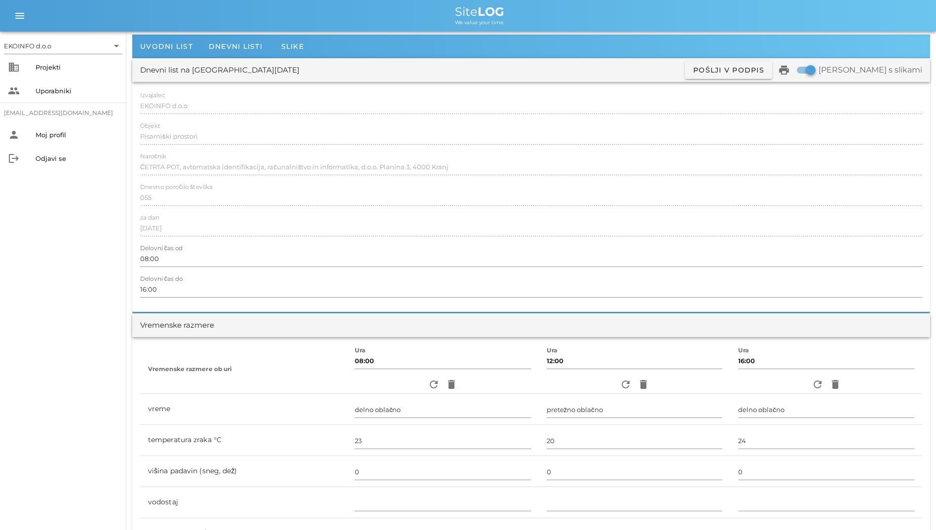
scroll to position [0, 0]
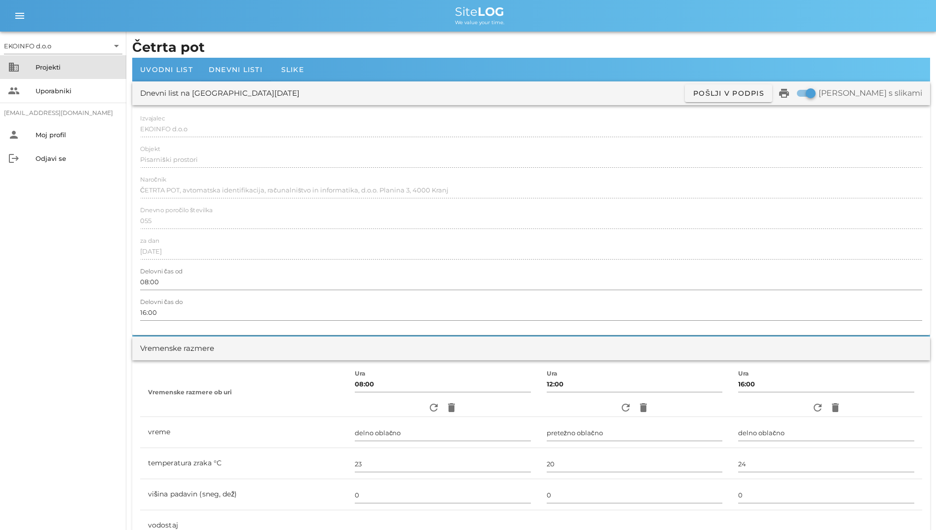
click at [37, 62] on div "Projekti" at bounding box center [77, 67] width 83 height 16
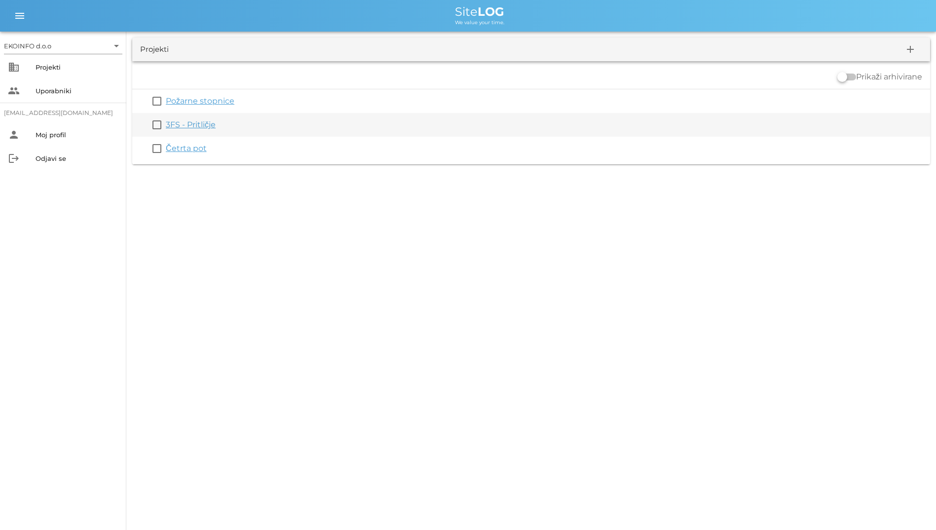
click at [185, 125] on link "3FS - Pritličje" at bounding box center [191, 124] width 50 height 9
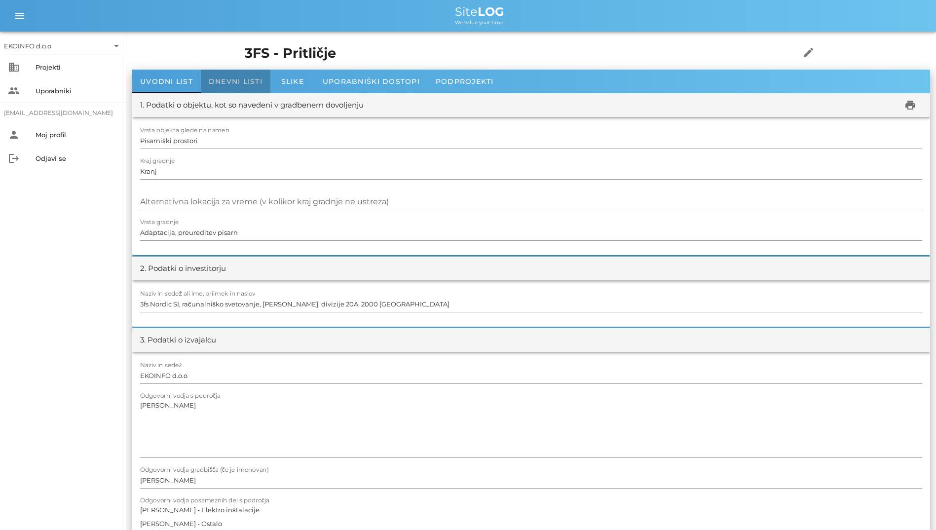
click at [210, 82] on span "Dnevni listi" at bounding box center [236, 81] width 54 height 9
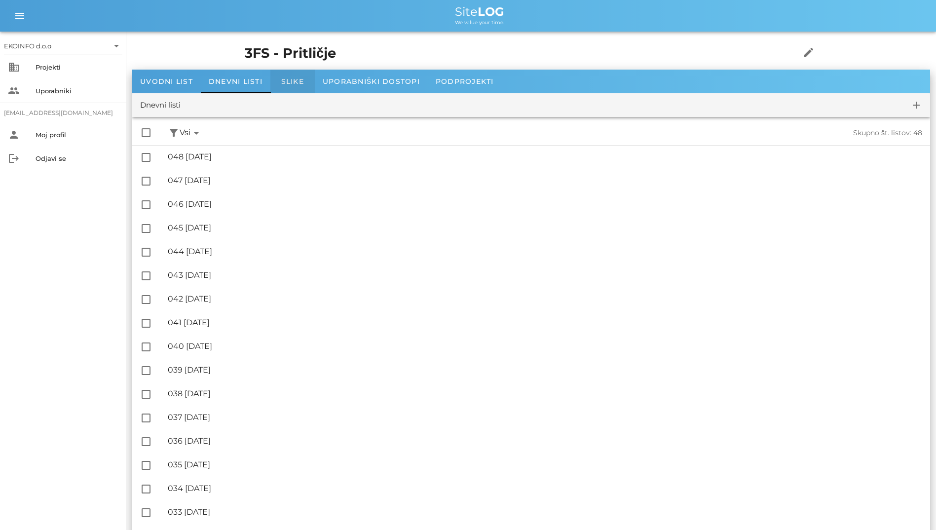
click at [274, 82] on div "Slike" at bounding box center [292, 82] width 44 height 24
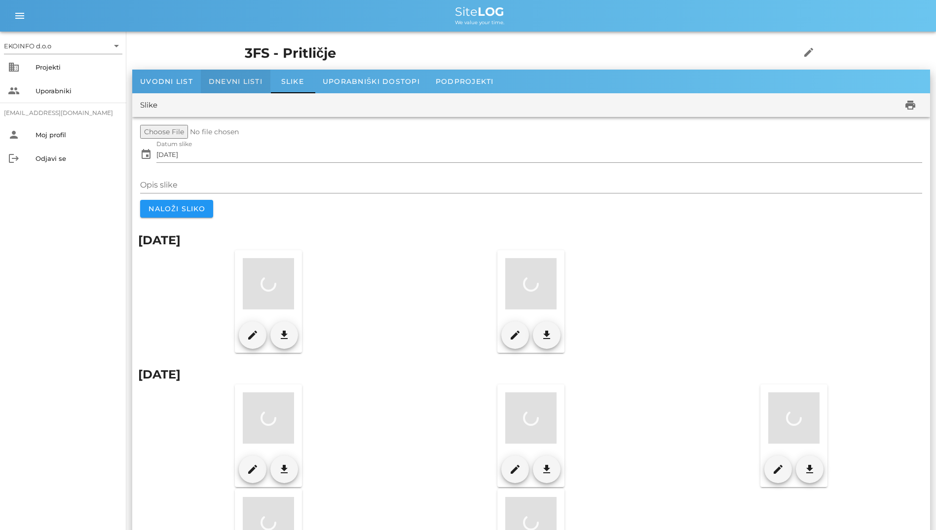
click at [240, 78] on span "Dnevni listi" at bounding box center [236, 81] width 54 height 9
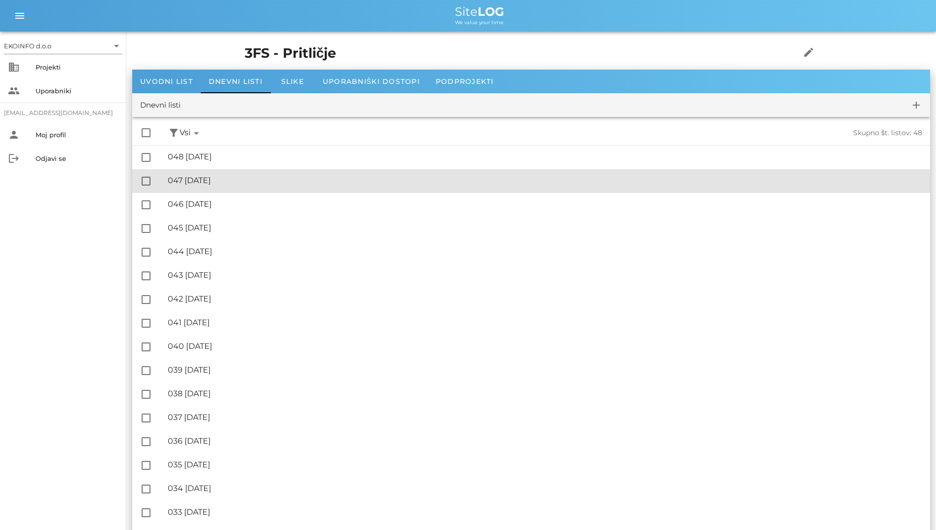
click at [228, 183] on div "🔏 047 [GEOGRAPHIC_DATA][DATE]" at bounding box center [545, 180] width 755 height 9
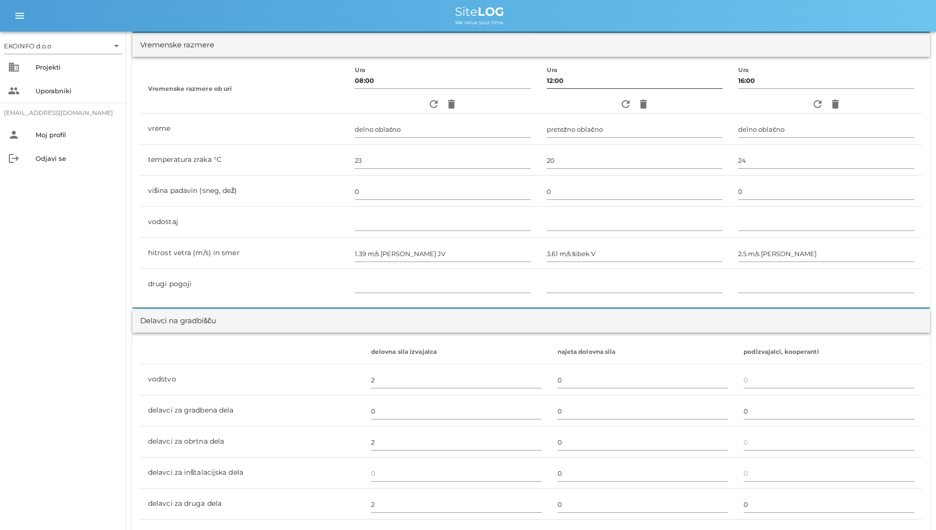
scroll to position [197, 0]
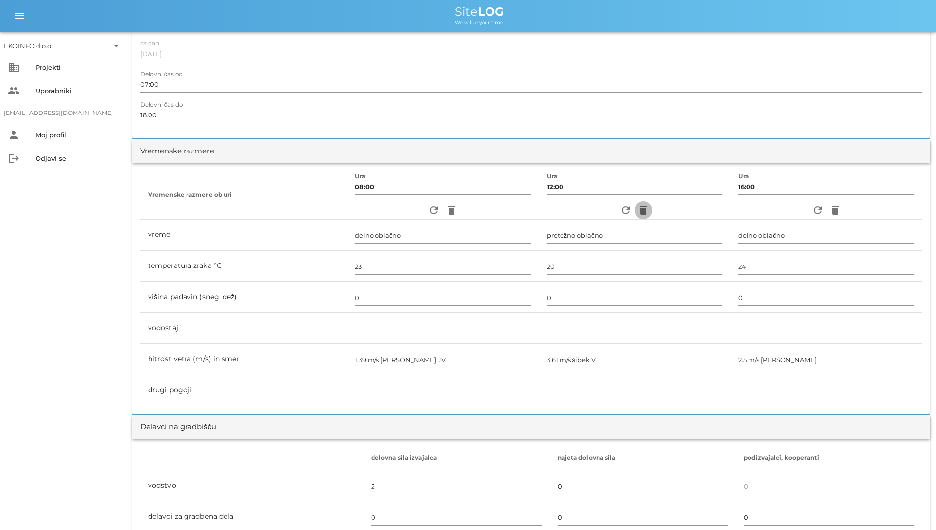
click at [635, 209] on span "delete" at bounding box center [644, 210] width 18 height 12
click at [620, 209] on icon "refresh" at bounding box center [626, 210] width 12 height 12
type input "pretežno oblačno"
type input "20"
type input "0"
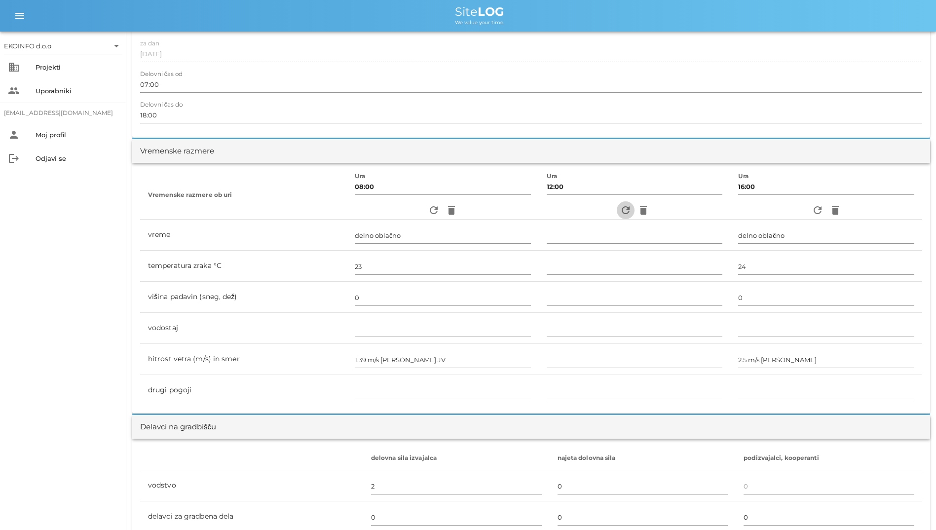
type input "3.61 m/s šibek V"
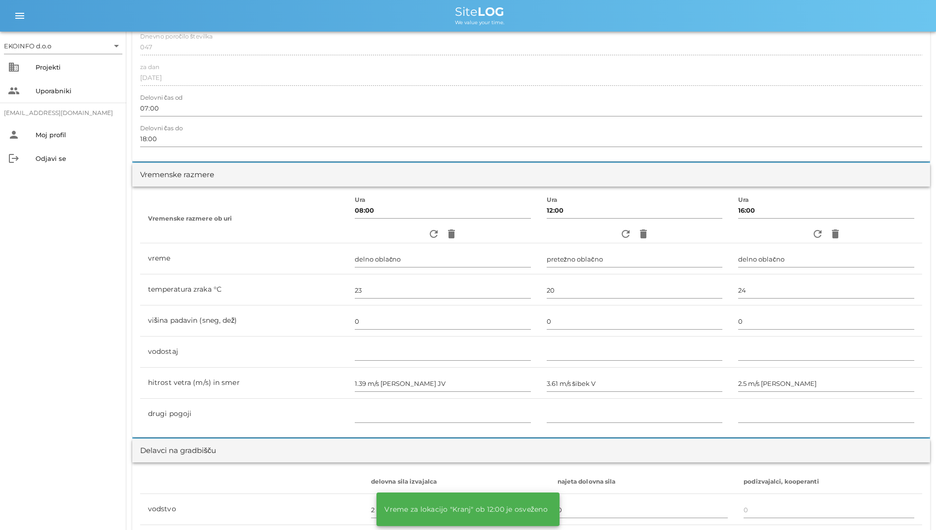
scroll to position [0, 0]
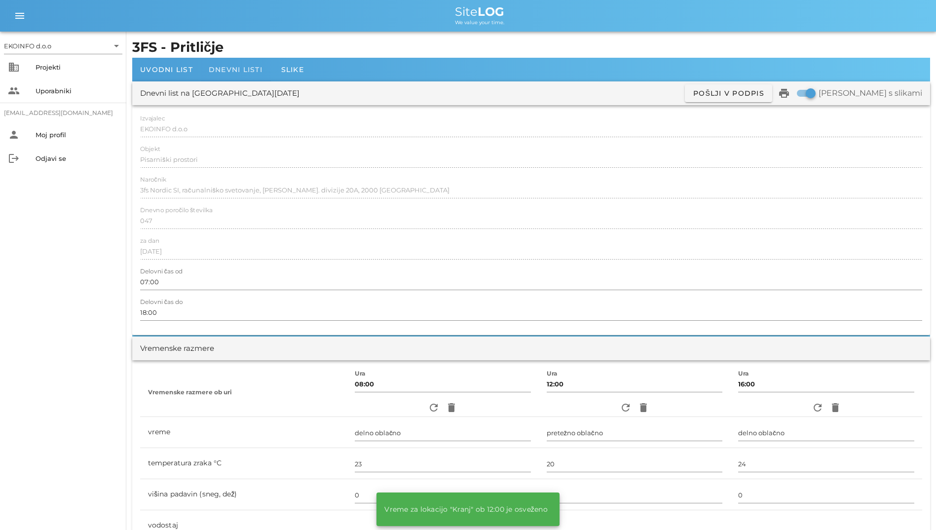
click at [217, 67] on span "Dnevni listi" at bounding box center [236, 69] width 54 height 9
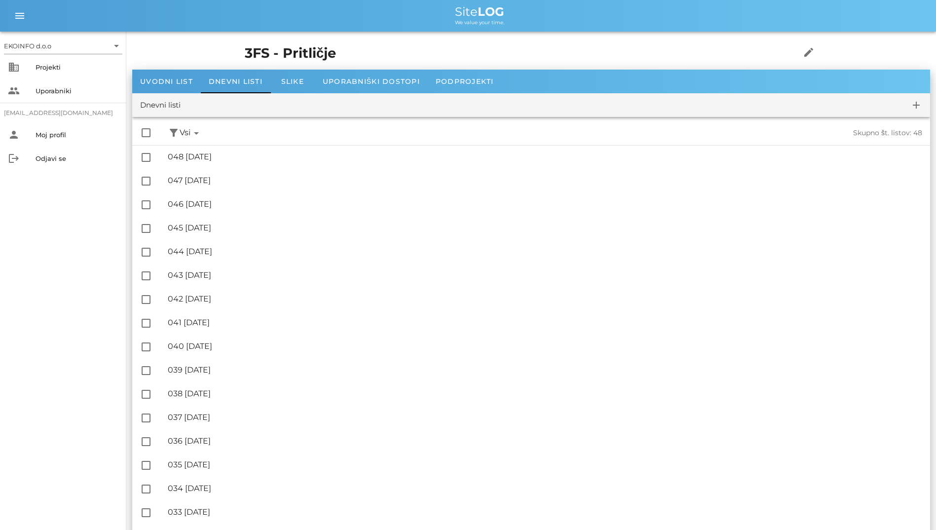
drag, startPoint x: 439, startPoint y: 10, endPoint x: 511, endPoint y: 23, distance: 73.2
click at [511, 23] on div "Site LOG We value your time." at bounding box center [479, 16] width 897 height 20
click at [398, 38] on div "3FS - Pritličje edit" at bounding box center [531, 54] width 585 height 32
drag, startPoint x: 331, startPoint y: 56, endPoint x: 338, endPoint y: 16, distance: 41.1
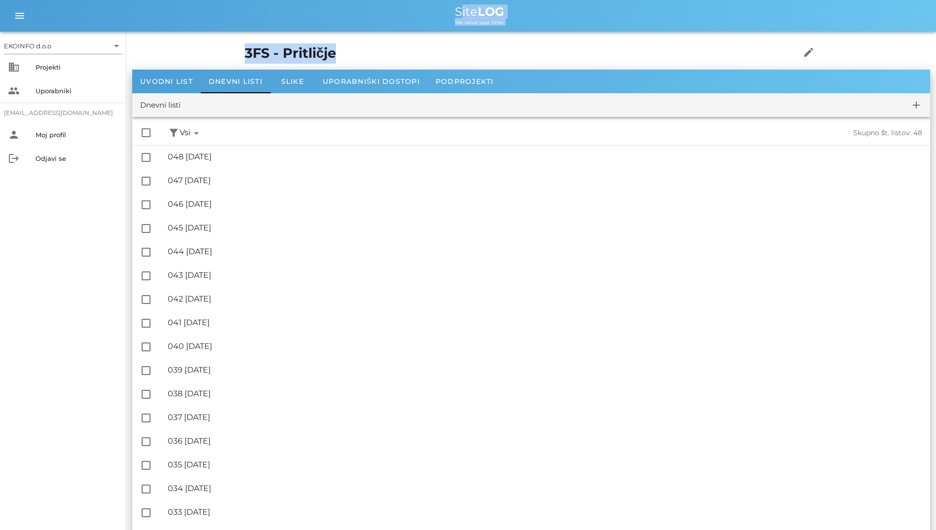
click at [253, 12] on div "Site LOG" at bounding box center [479, 12] width 897 height 12
drag, startPoint x: 279, startPoint y: 7, endPoint x: 372, endPoint y: 51, distance: 102.7
drag, startPoint x: 372, startPoint y: 51, endPoint x: 302, endPoint y: 51, distance: 70.1
click at [302, 51] on h1 "3FS - Pritličje" at bounding box center [507, 53] width 525 height 20
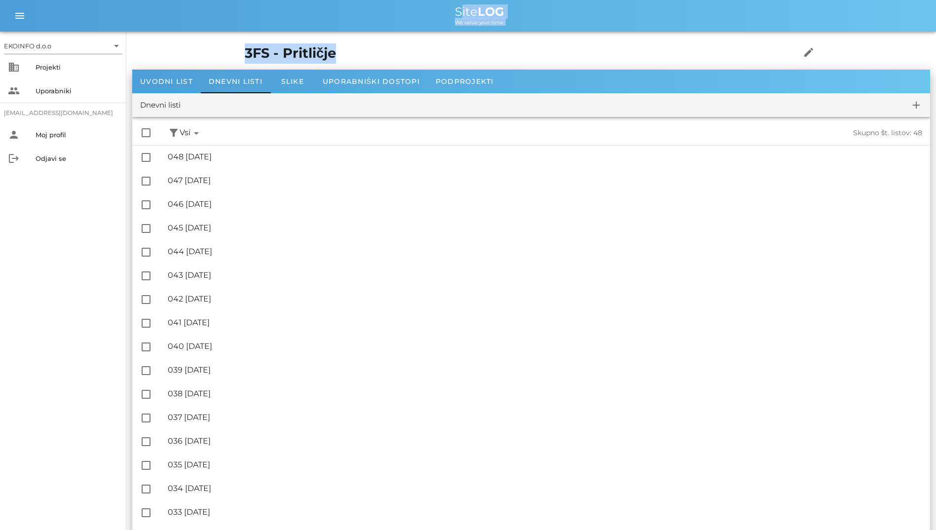
drag, startPoint x: 302, startPoint y: 51, endPoint x: 318, endPoint y: 15, distance: 40.0
drag, startPoint x: 318, startPoint y: 15, endPoint x: 251, endPoint y: 17, distance: 67.1
click at [251, 17] on div "Site LOG" at bounding box center [479, 12] width 897 height 12
drag, startPoint x: 251, startPoint y: 17, endPoint x: 327, endPoint y: 65, distance: 90.1
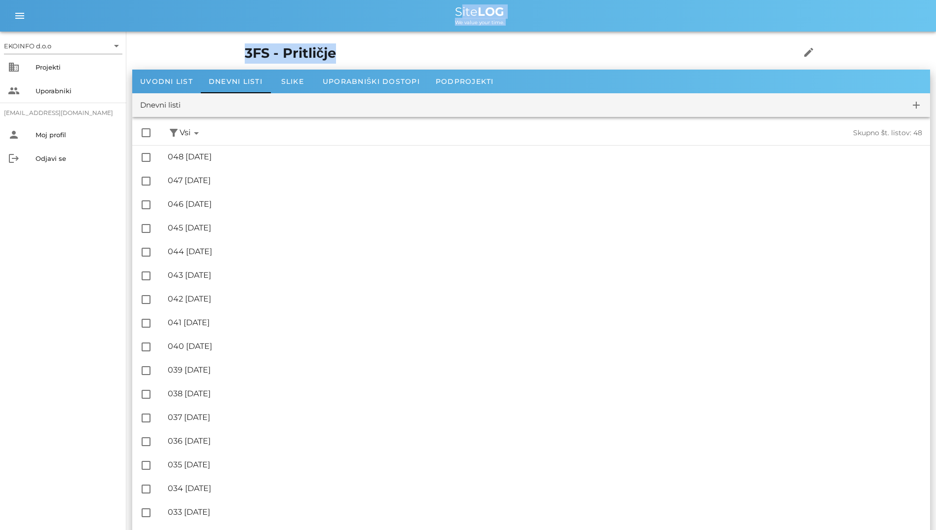
drag, startPoint x: 327, startPoint y: 65, endPoint x: 262, endPoint y: 54, distance: 66.6
click at [262, 54] on h1 "3FS - Pritličje" at bounding box center [507, 53] width 525 height 20
drag, startPoint x: 277, startPoint y: 51, endPoint x: 311, endPoint y: 3, distance: 59.4
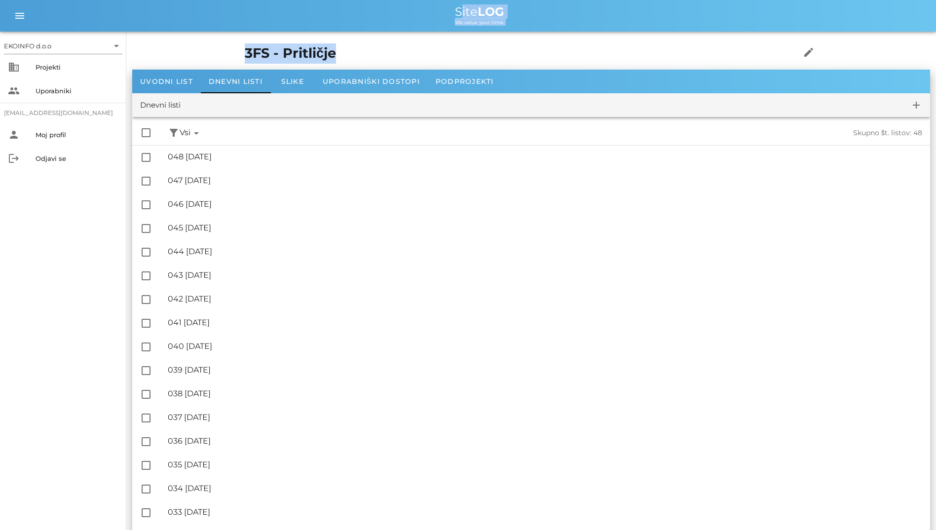
drag, startPoint x: 311, startPoint y: 3, endPoint x: 269, endPoint y: 20, distance: 45.6
click at [269, 20] on div "We value your time." at bounding box center [479, 22] width 897 height 8
click at [470, 5] on span "Site LOG" at bounding box center [479, 11] width 49 height 14
drag, startPoint x: 470, startPoint y: 5, endPoint x: 435, endPoint y: 11, distance: 35.6
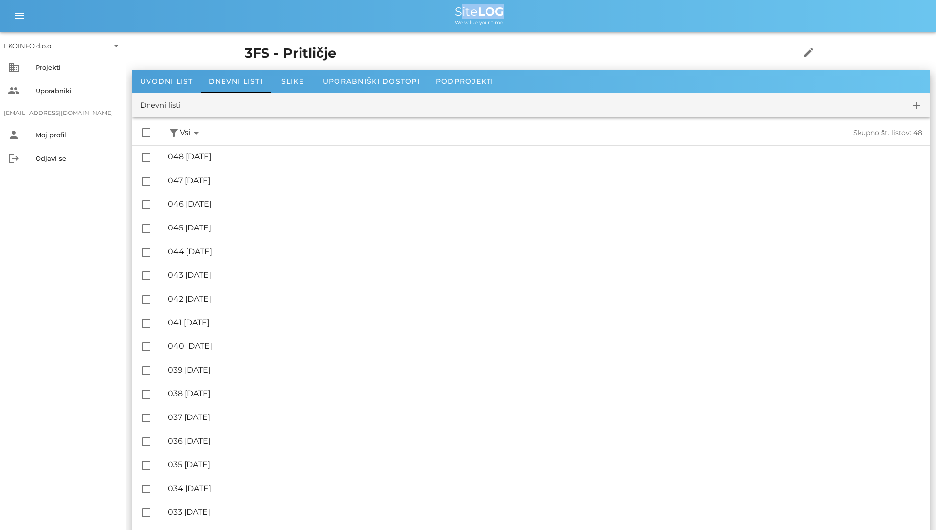
click at [435, 11] on div "Site LOG" at bounding box center [479, 12] width 897 height 12
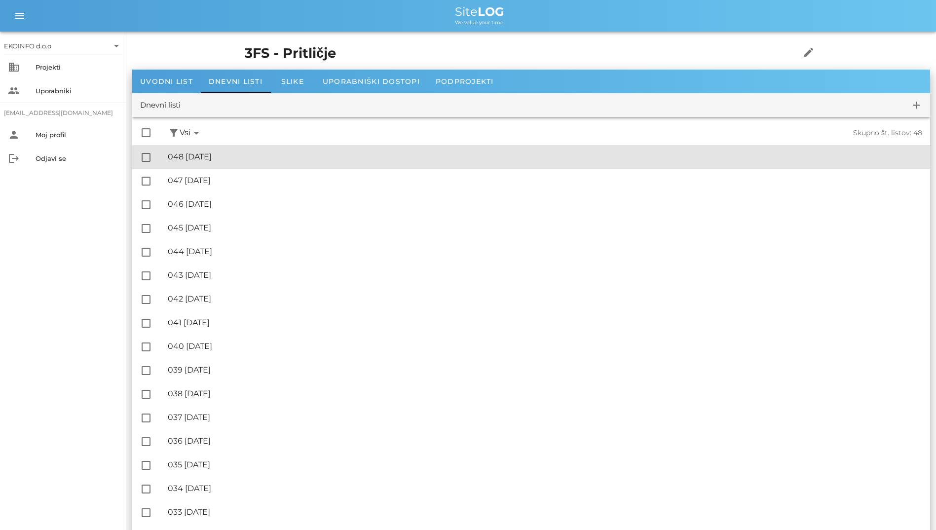
click at [290, 155] on div "🔏 048 [DATE]" at bounding box center [545, 156] width 755 height 9
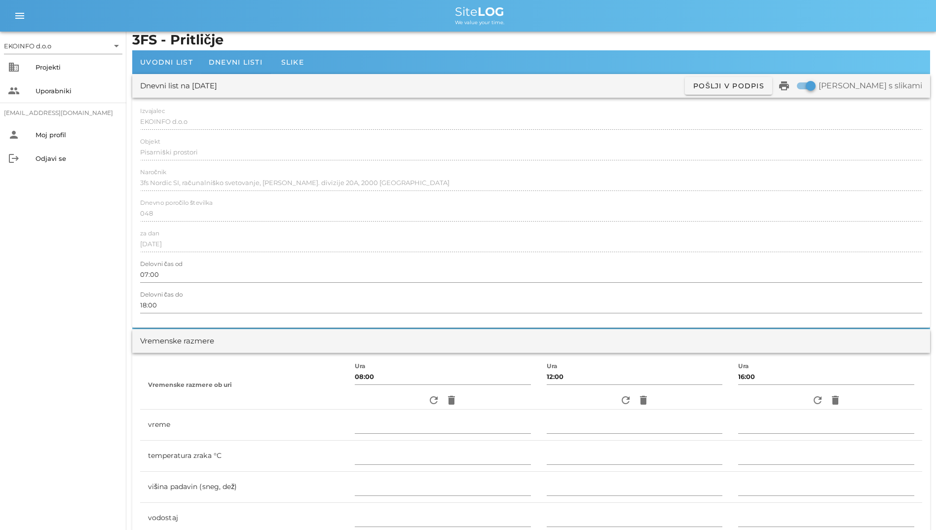
scroll to position [148, 0]
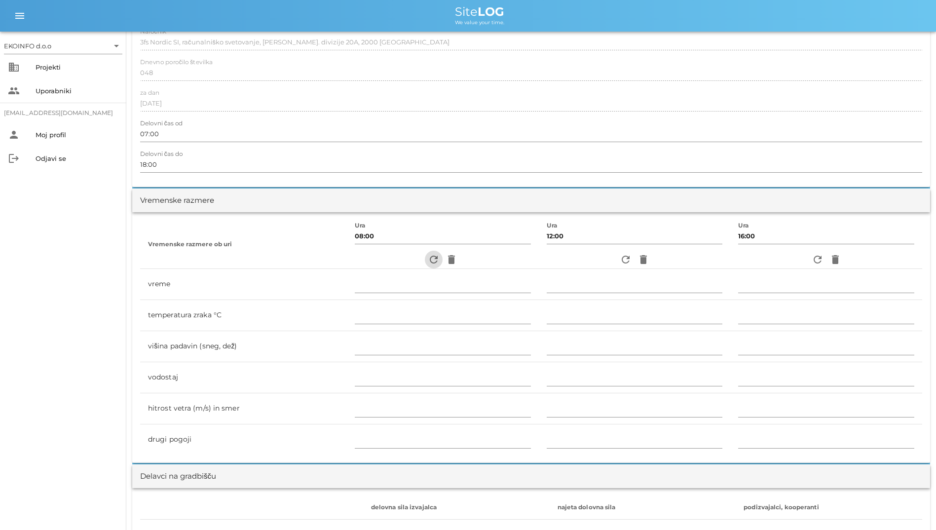
click at [430, 259] on icon "refresh" at bounding box center [434, 260] width 12 height 12
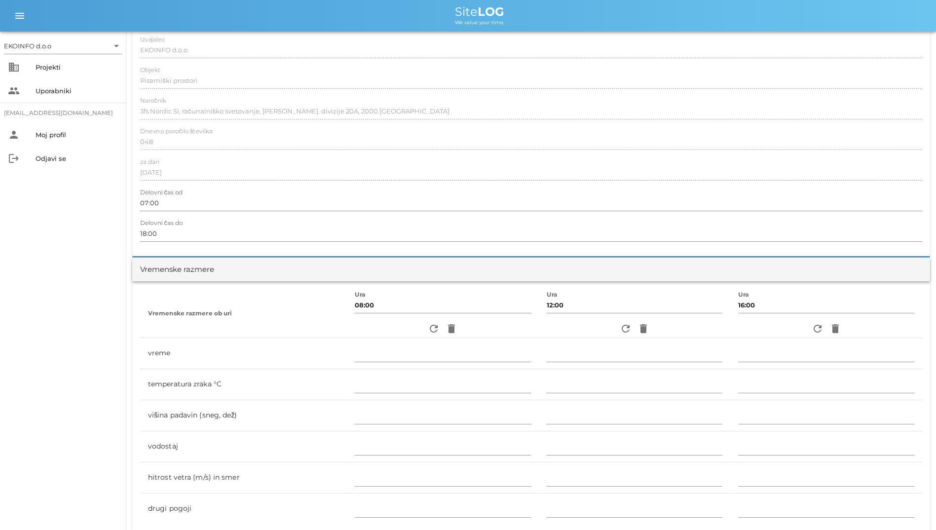
scroll to position [197, 0]
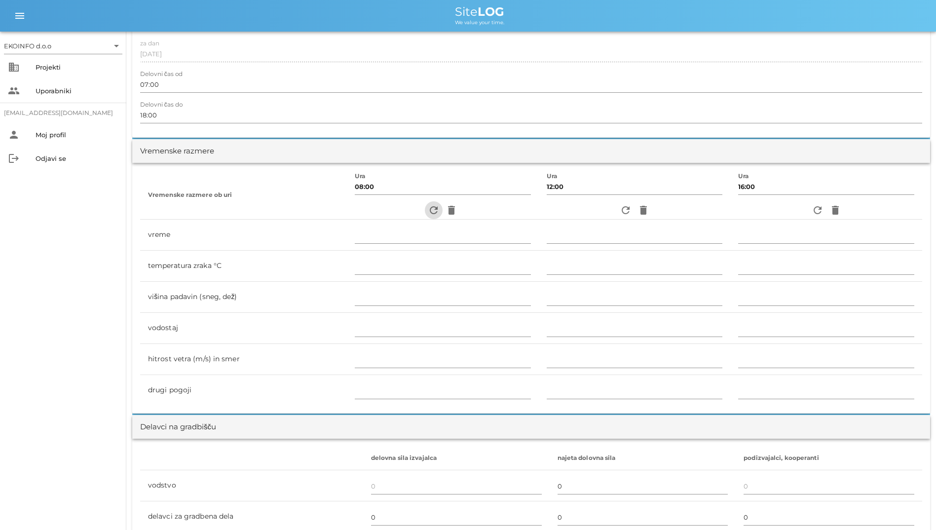
click at [428, 213] on icon "refresh" at bounding box center [434, 210] width 12 height 12
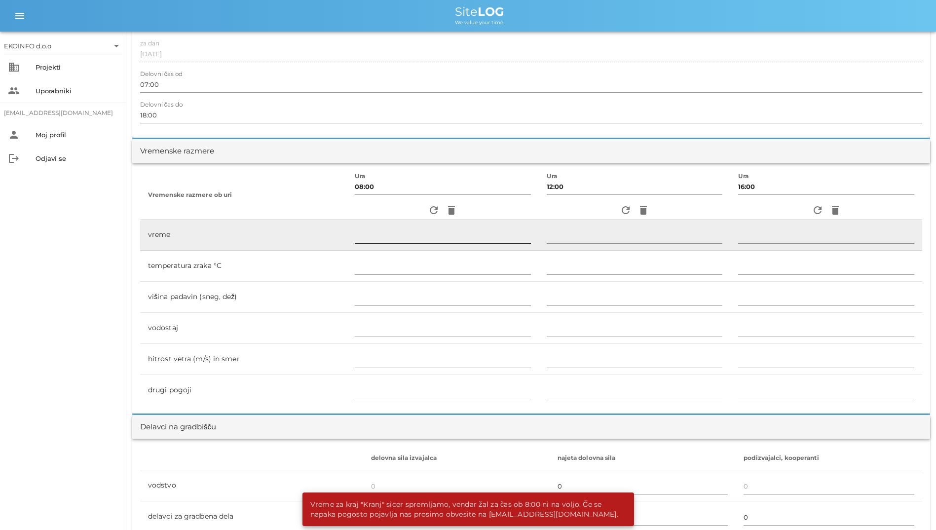
scroll to position [0, 0]
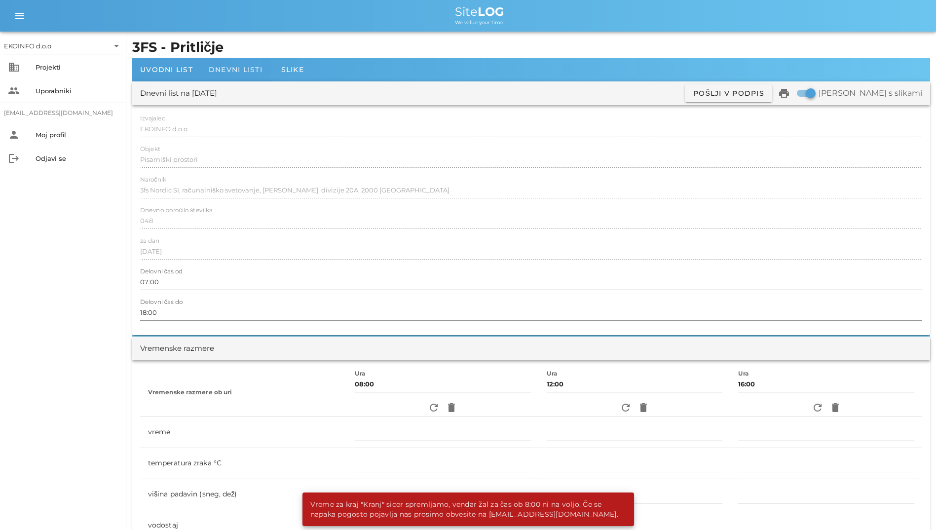
click at [247, 75] on div "Dnevni listi" at bounding box center [236, 70] width 70 height 24
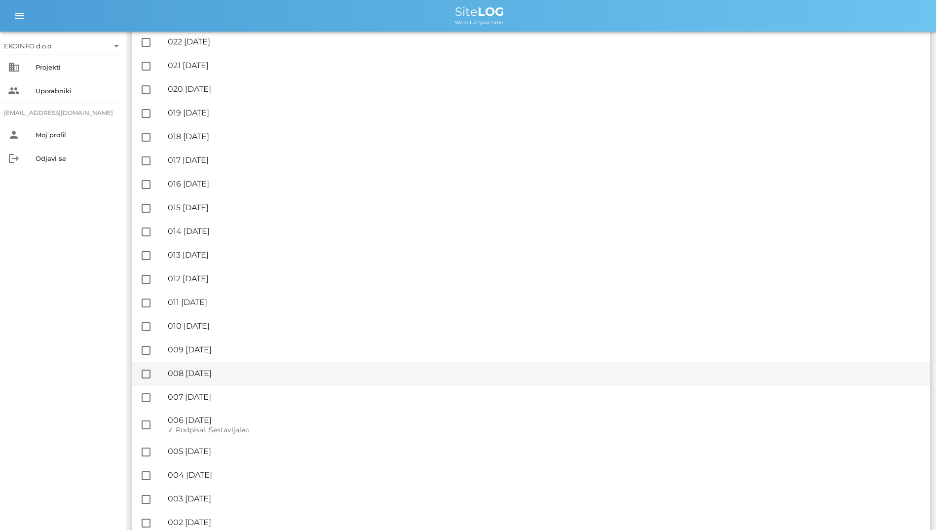
scroll to position [740, 0]
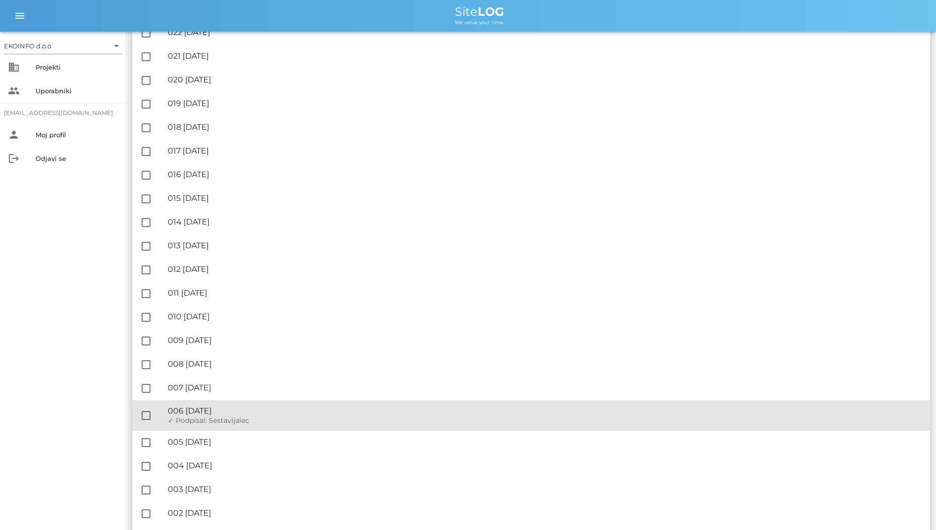
click at [266, 404] on div "🔏 006 [DATE] ✓ Podpisal: Nadzornik ✓ Podpisal: Sestavljalec ✓ Podpisal: Odgovor…" at bounding box center [545, 415] width 755 height 31
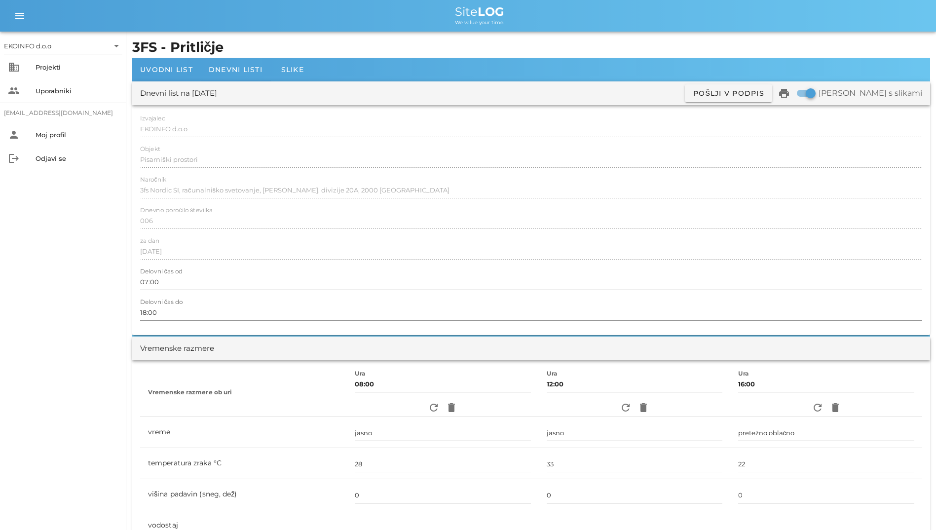
click at [301, 148] on div "Objekt Pisarniški prostori" at bounding box center [531, 160] width 782 height 29
click at [354, 167] on div at bounding box center [531, 170] width 782 height 7
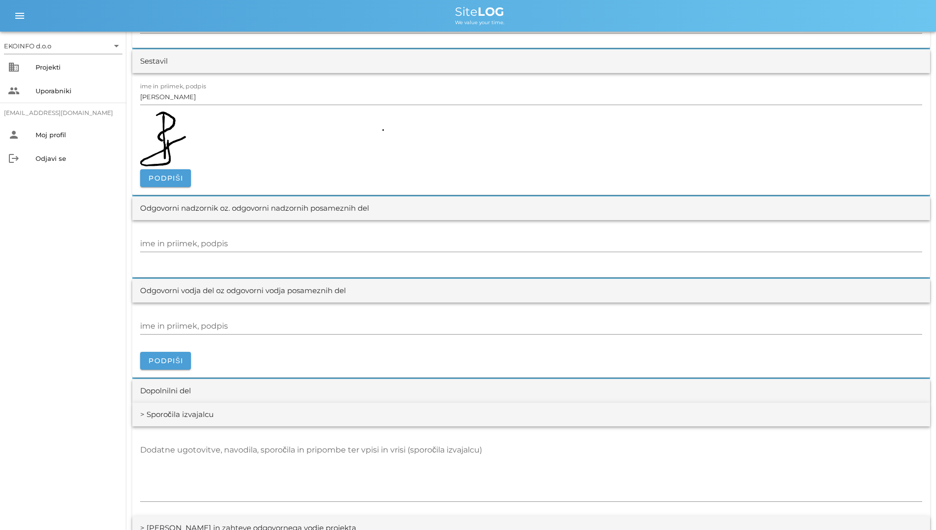
scroll to position [1283, 0]
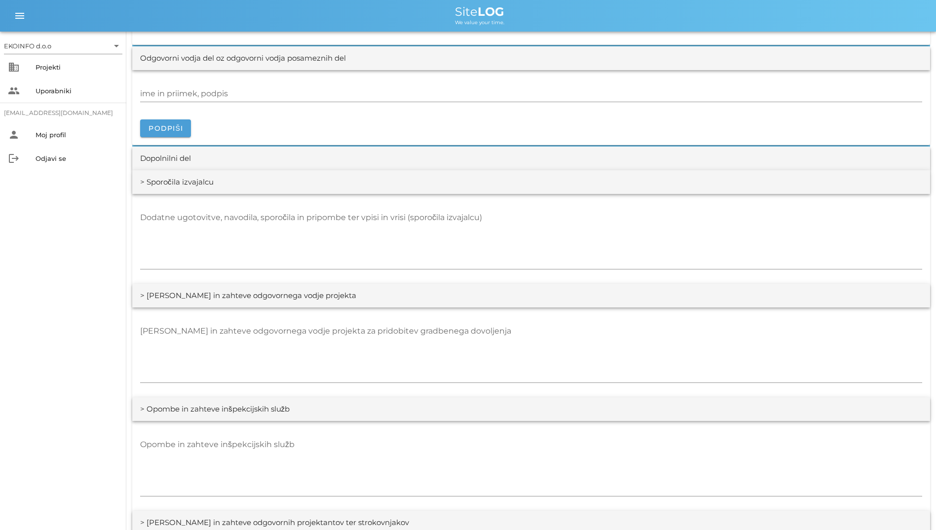
click at [70, 304] on div "EKOINFO d.o.o arrow_drop_down business Projekti people Uporabniki [EMAIL_ADDRES…" at bounding box center [63, 281] width 126 height 498
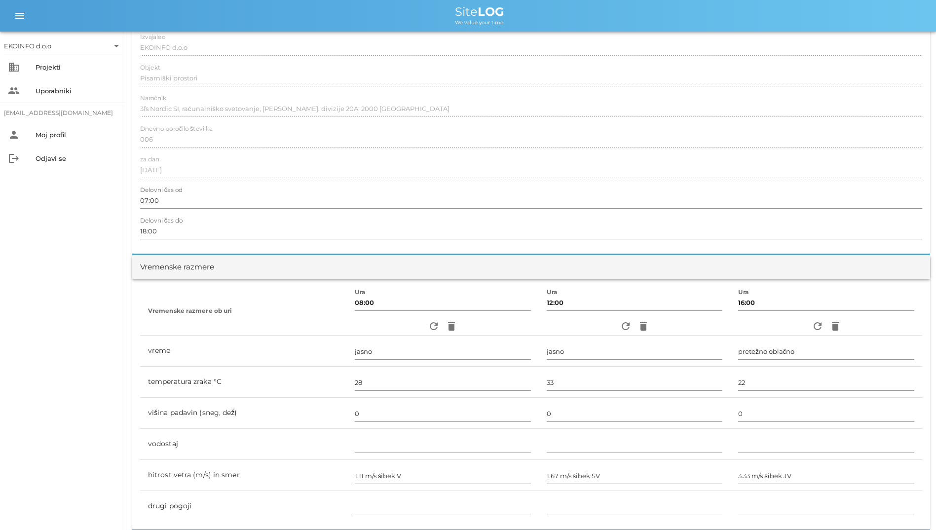
scroll to position [0, 0]
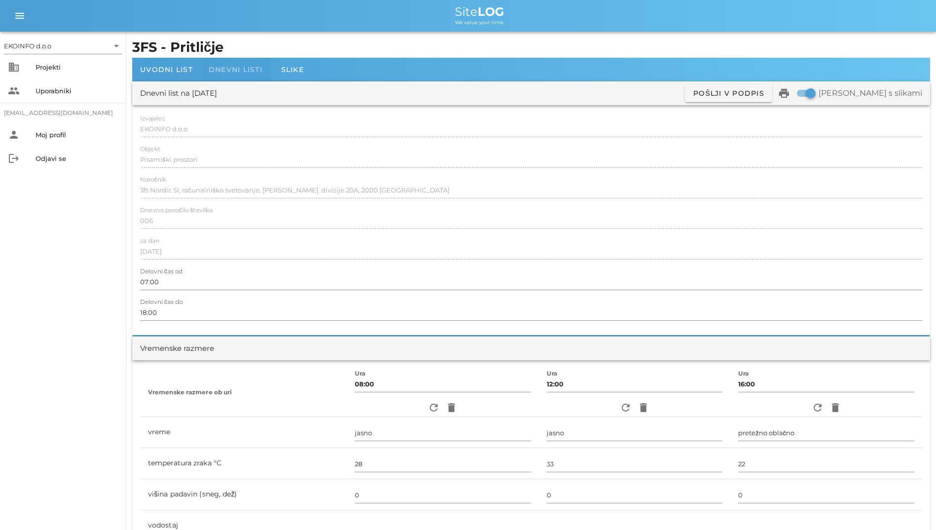
click at [223, 63] on div "Dnevni listi" at bounding box center [236, 70] width 70 height 24
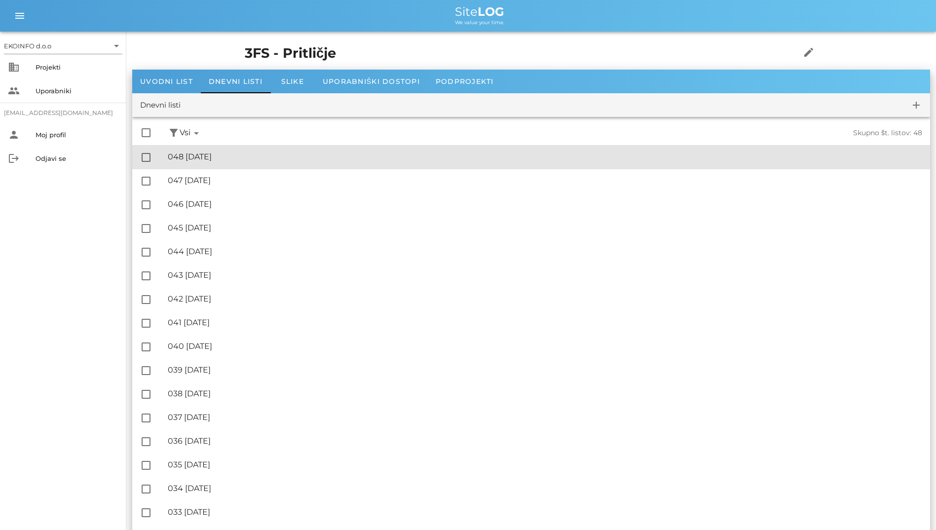
click at [244, 158] on div "🔏 048 [DATE]" at bounding box center [545, 156] width 755 height 9
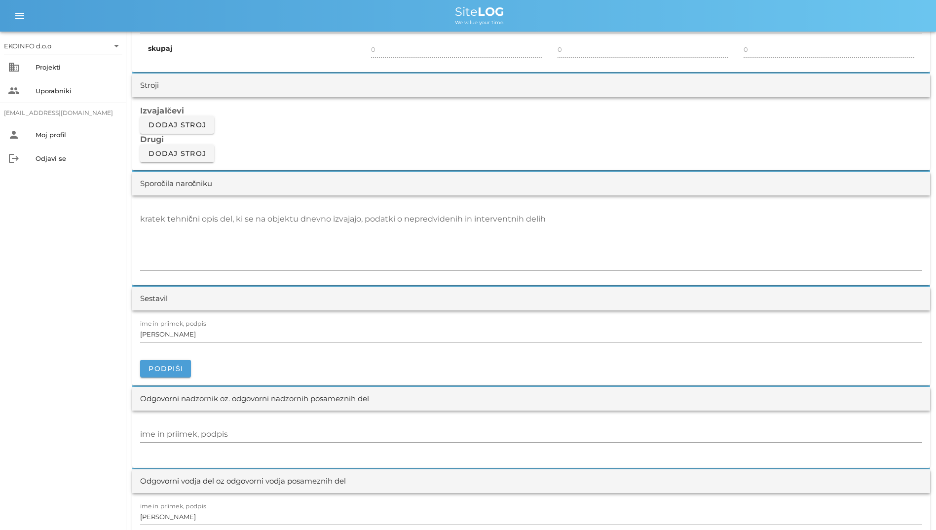
scroll to position [938, 0]
click at [255, 229] on textarea "kratek tehnični opis del, ki se na objektu dnevno izvajajo, podatki o nepredvid…" at bounding box center [531, 240] width 782 height 59
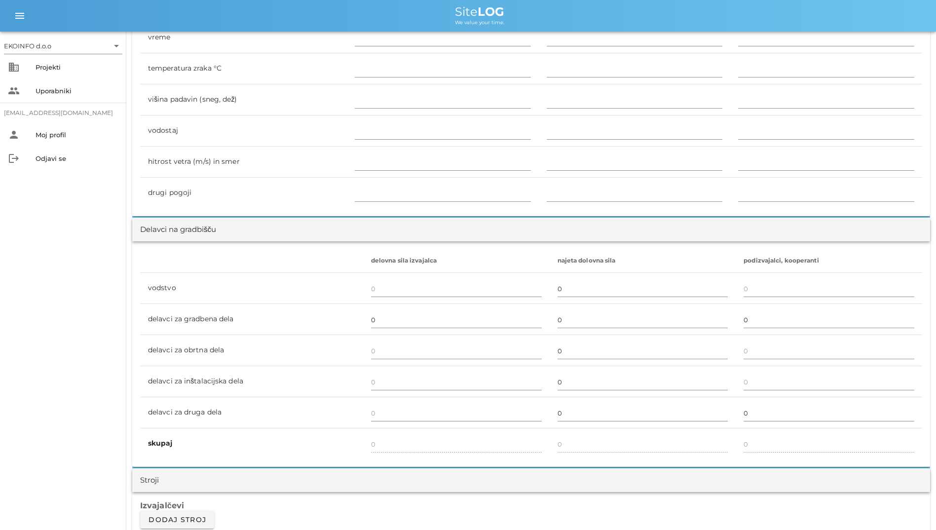
scroll to position [0, 0]
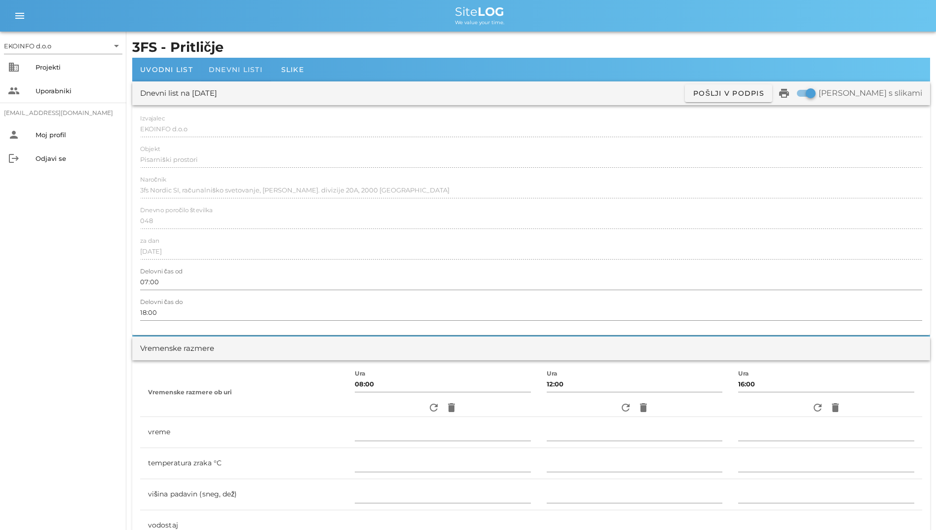
click at [233, 69] on span "Dnevni listi" at bounding box center [236, 69] width 54 height 9
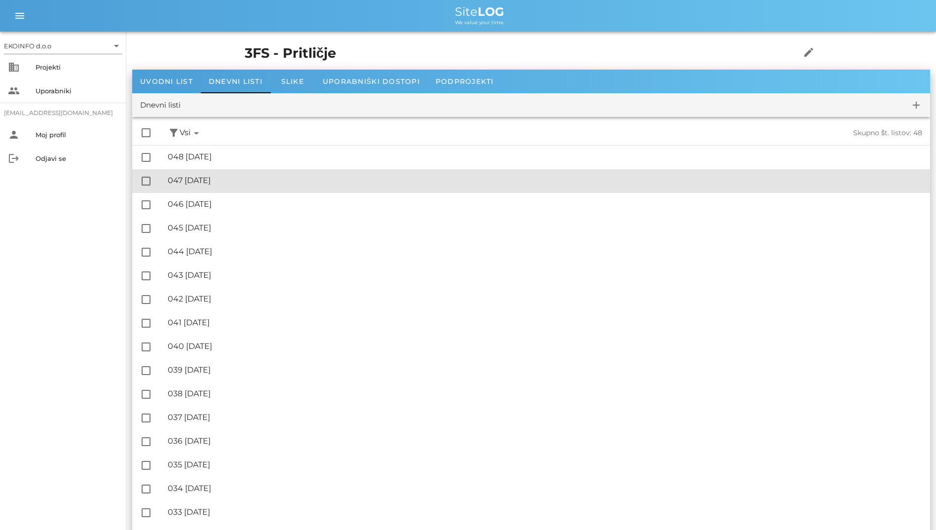
click at [277, 185] on div "🔏 047 [GEOGRAPHIC_DATA][DATE]" at bounding box center [545, 180] width 755 height 9
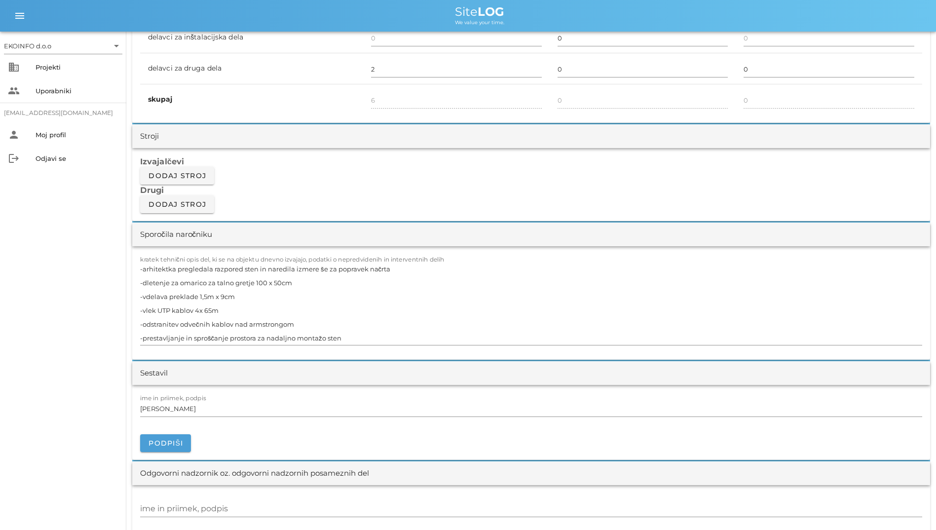
scroll to position [740, 0]
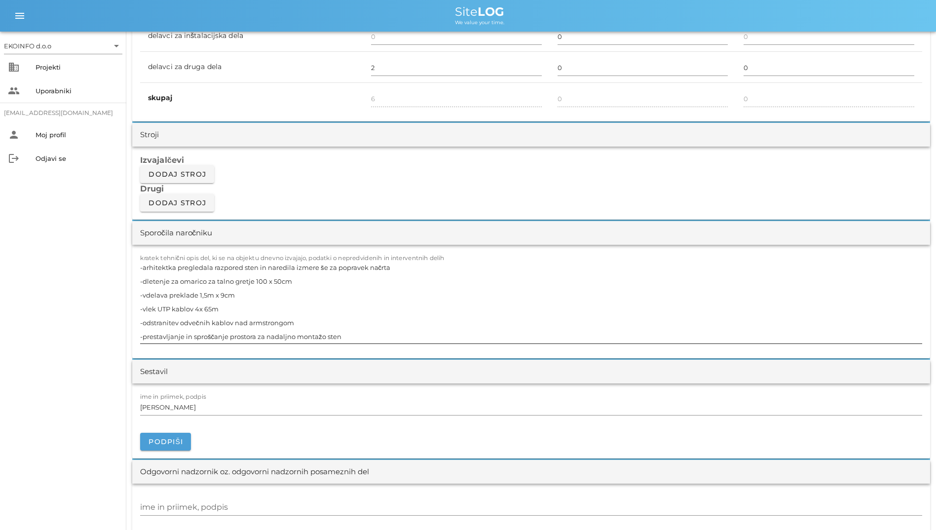
click at [342, 270] on textarea "-arhitektka pregledala razpored sten in naredila izmere še za popravek načrta -…" at bounding box center [531, 302] width 782 height 83
click at [353, 294] on textarea "-arhitektka pregledala razpored sten in naredila izmere še za popravek načrta -…" at bounding box center [531, 302] width 782 height 83
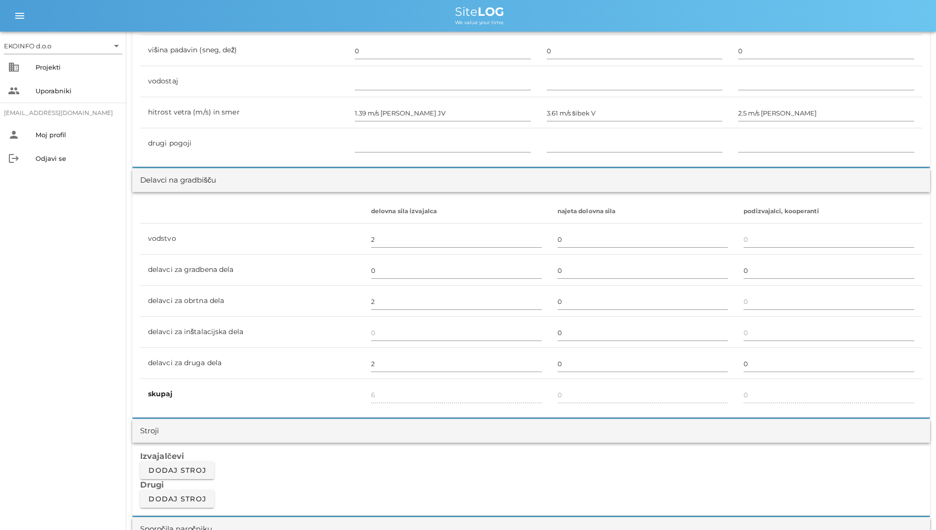
click at [402, 171] on div "Delavci na gradbišču" at bounding box center [531, 180] width 798 height 24
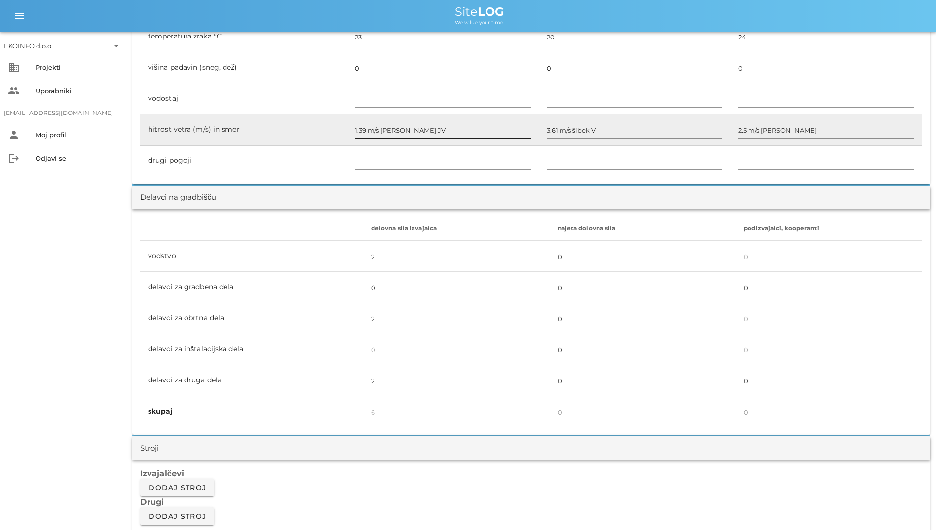
scroll to position [444, 0]
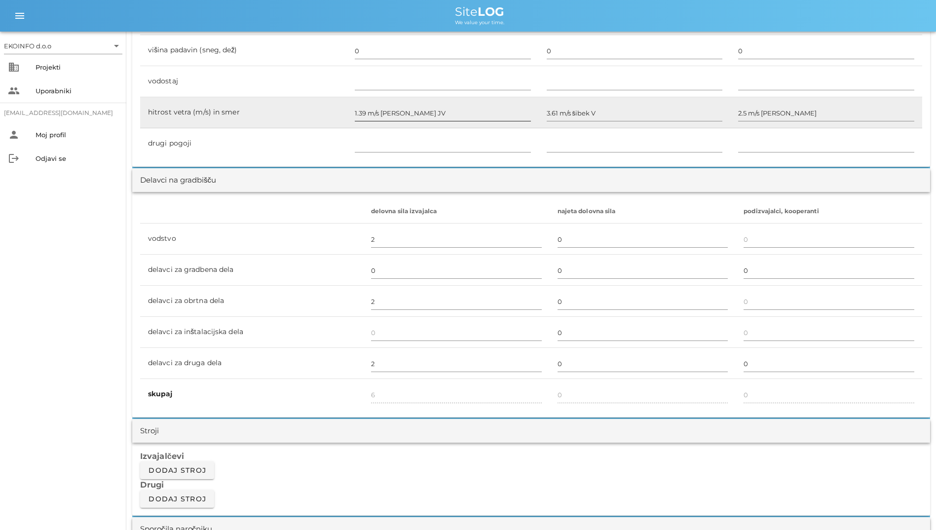
click at [425, 121] on div at bounding box center [443, 124] width 176 height 7
click at [425, 105] on input "1.39 m/s [PERSON_NAME] JV" at bounding box center [443, 113] width 176 height 16
click at [319, 108] on td "hitrost vetra (m/s) in smer" at bounding box center [243, 112] width 207 height 31
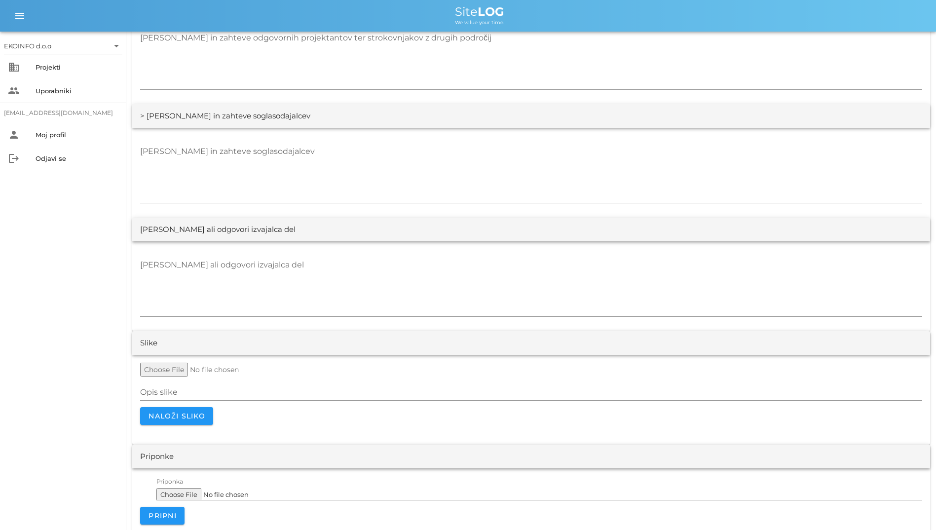
scroll to position [1765, 0]
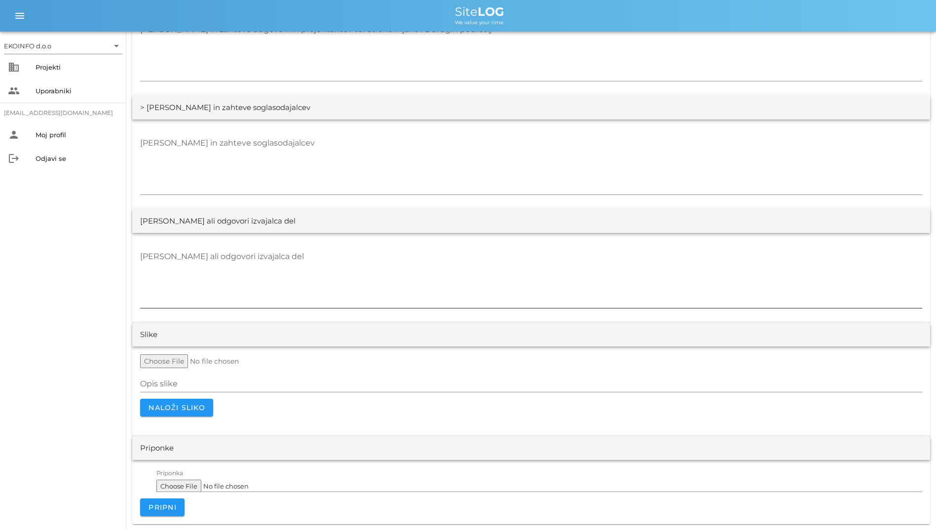
click at [358, 251] on textarea "[PERSON_NAME] ali odgovori izvajalca del" at bounding box center [531, 278] width 782 height 59
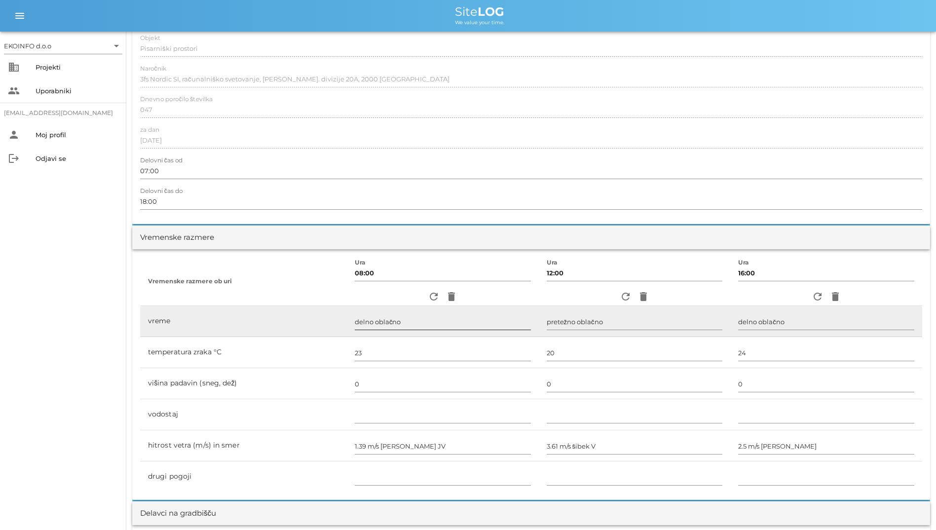
scroll to position [0, 0]
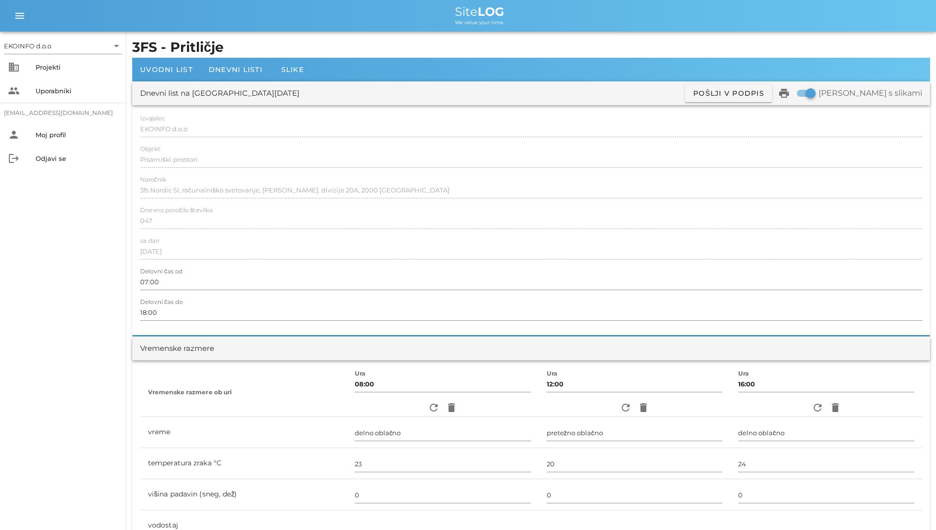
click at [370, 211] on div "Dnevno poročilo številka 047" at bounding box center [531, 221] width 782 height 29
click at [660, 181] on div "Naročnik 3fs Nordic SI, računalniško svetovanje, d.o.o. Cesta XIV. divizije 20A…" at bounding box center [531, 190] width 782 height 29
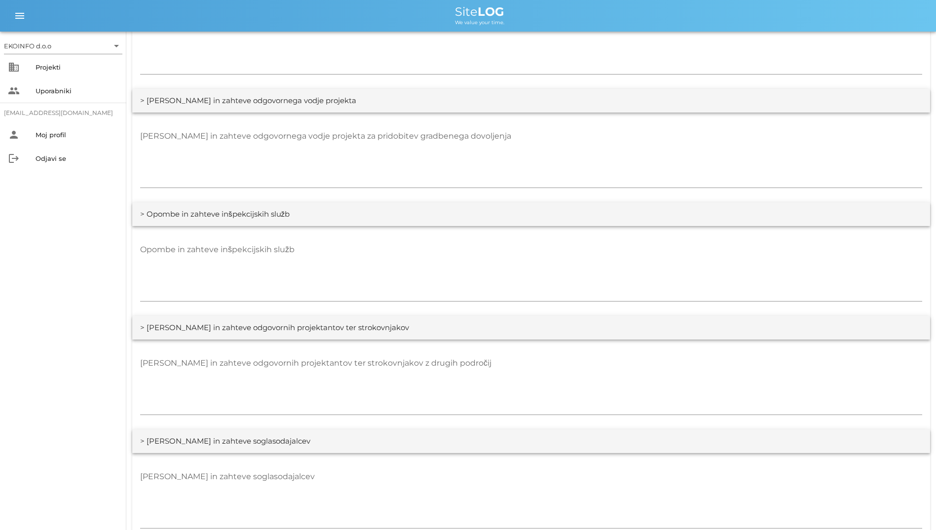
scroll to position [1411, 0]
